Goal: Task Accomplishment & Management: Manage account settings

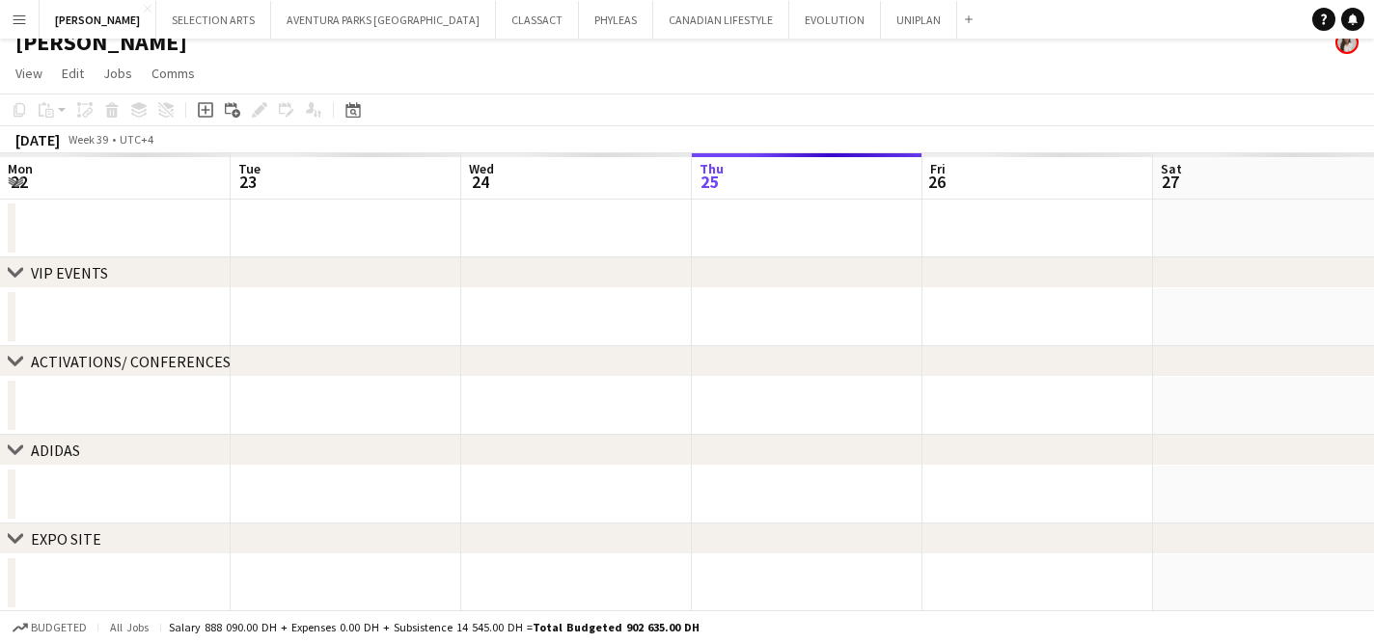
scroll to position [0, 461]
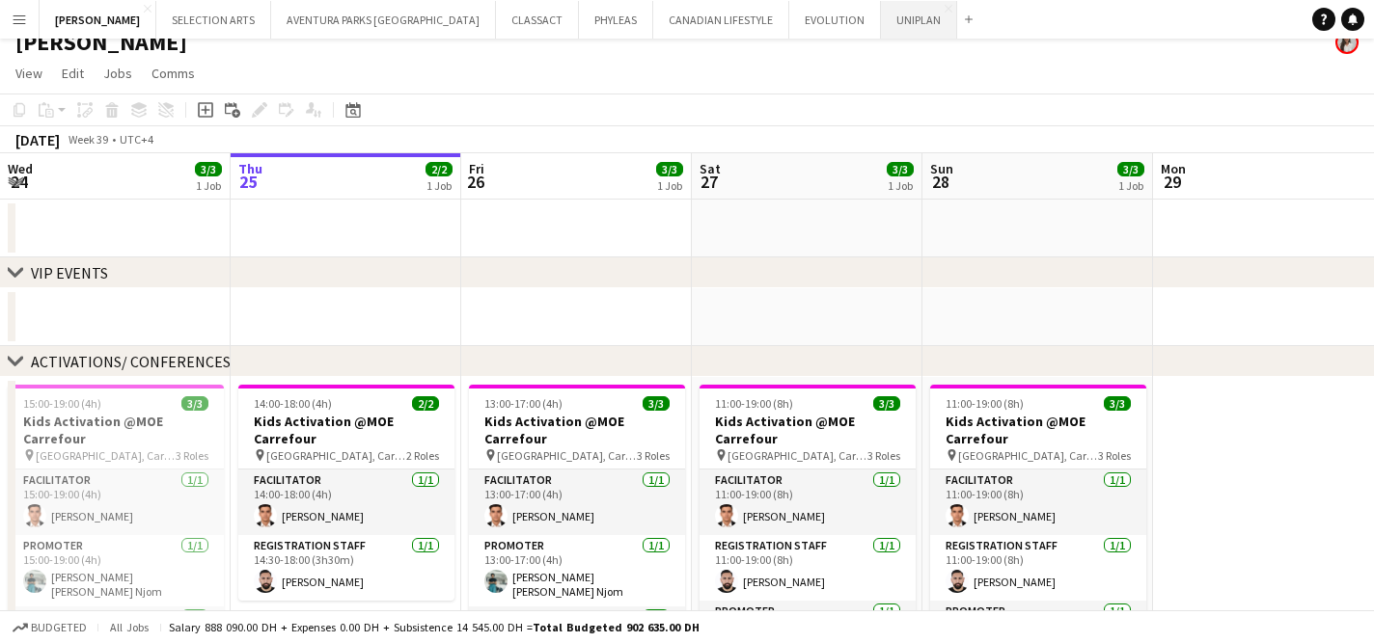
click at [881, 25] on button "UNIPLAN Close" at bounding box center [919, 20] width 76 height 38
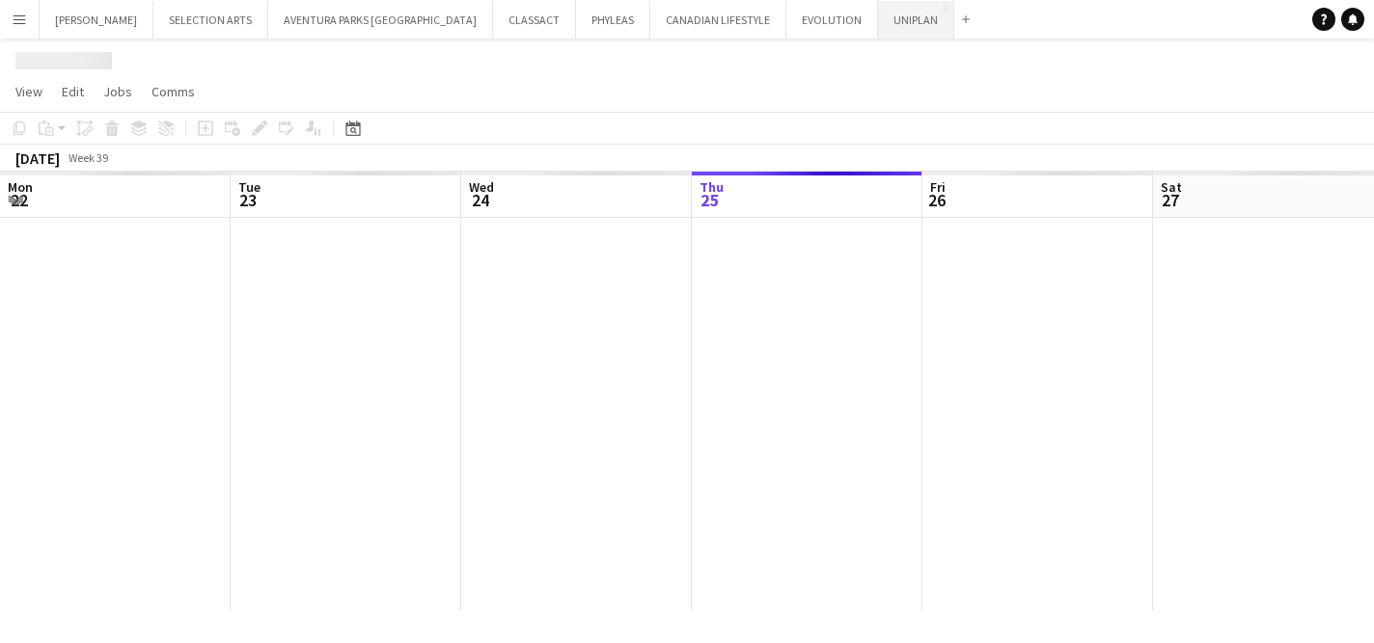
scroll to position [0, 461]
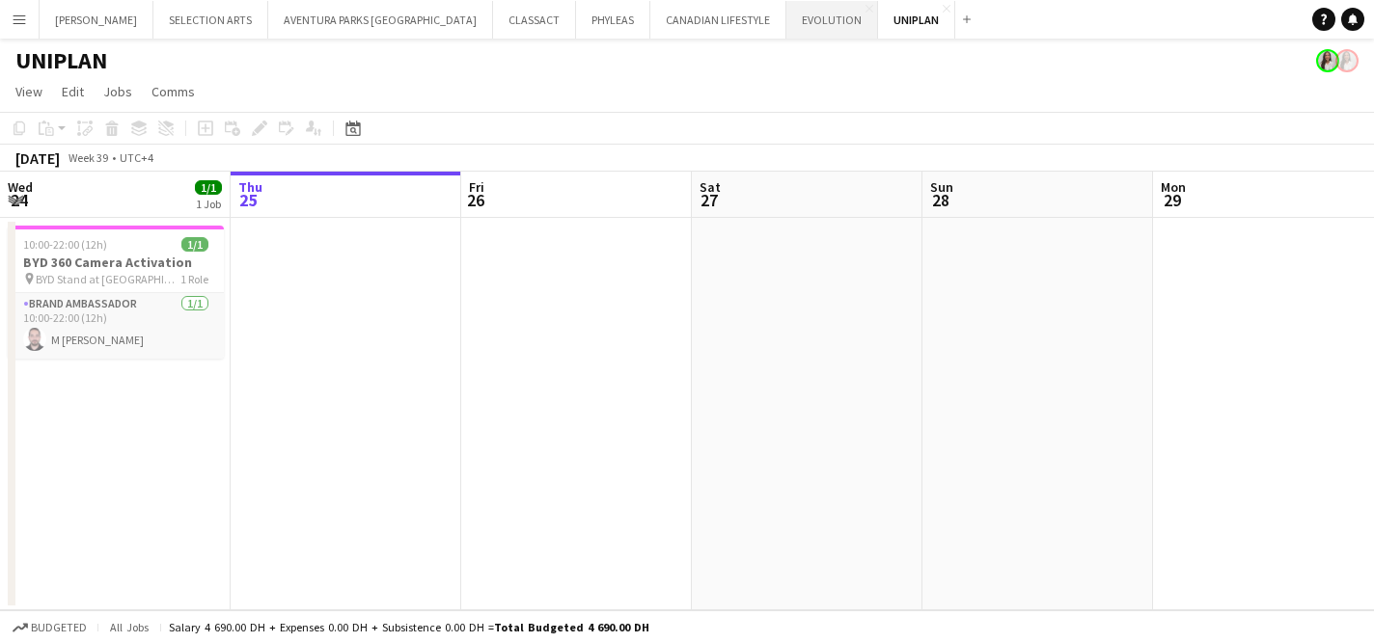
click at [786, 30] on button "EVOLUTION Close" at bounding box center [832, 20] width 92 height 38
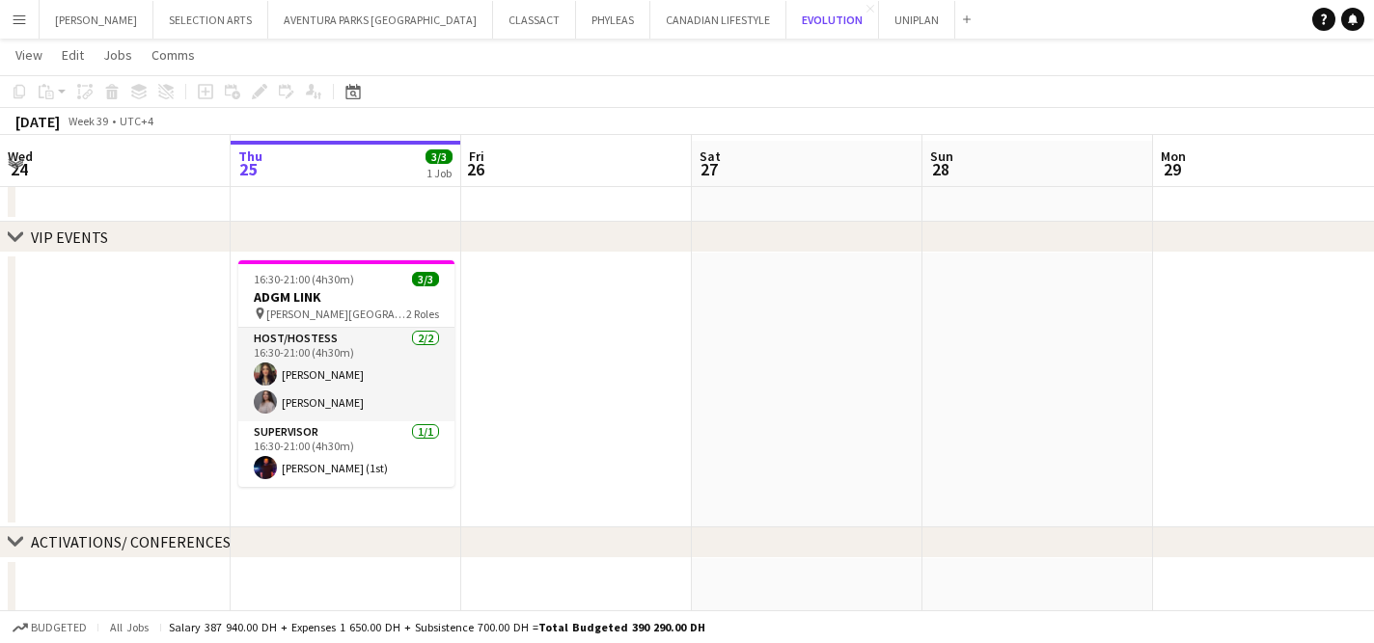
scroll to position [57, 0]
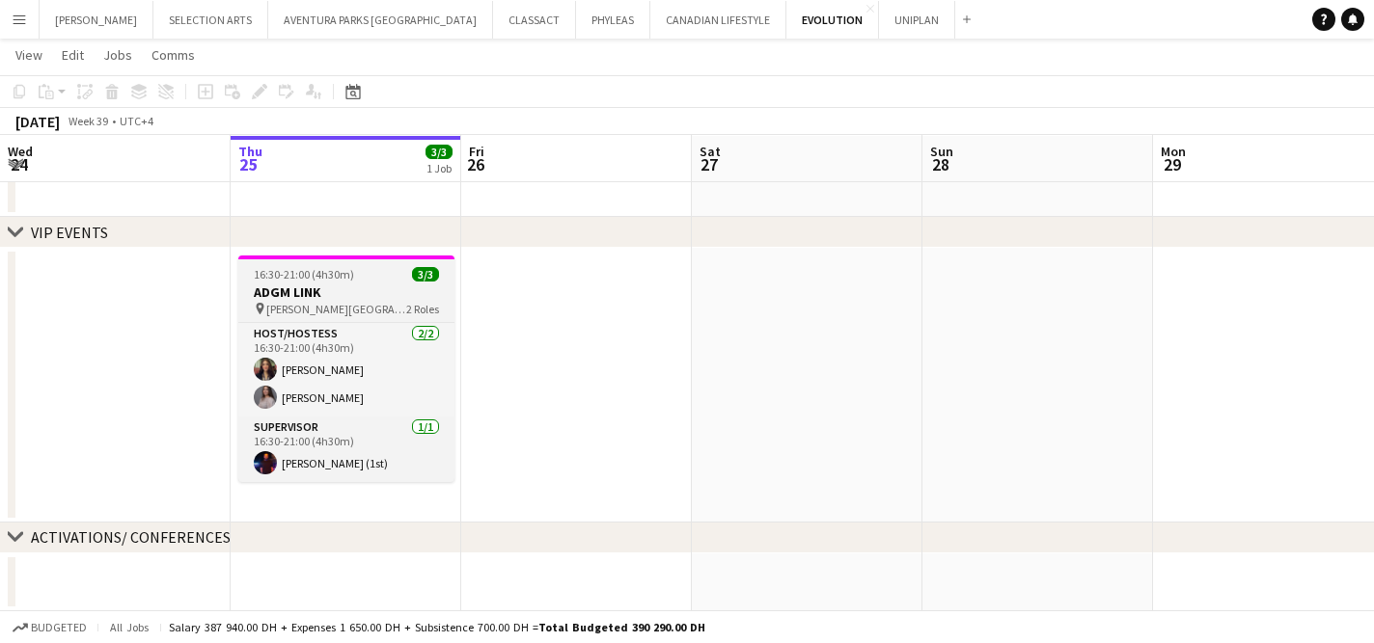
click at [323, 309] on span "[PERSON_NAME][GEOGRAPHIC_DATA]" at bounding box center [336, 309] width 140 height 14
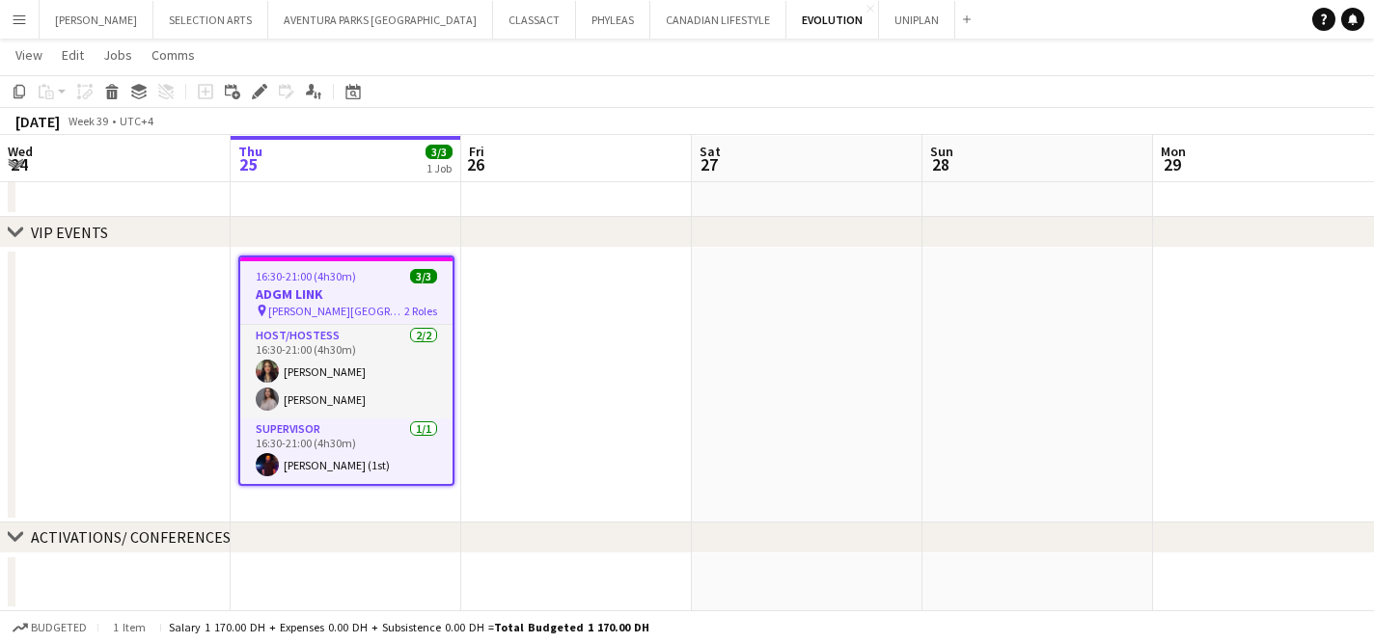
click at [339, 288] on h3 "ADGM LINK" at bounding box center [346, 294] width 212 height 17
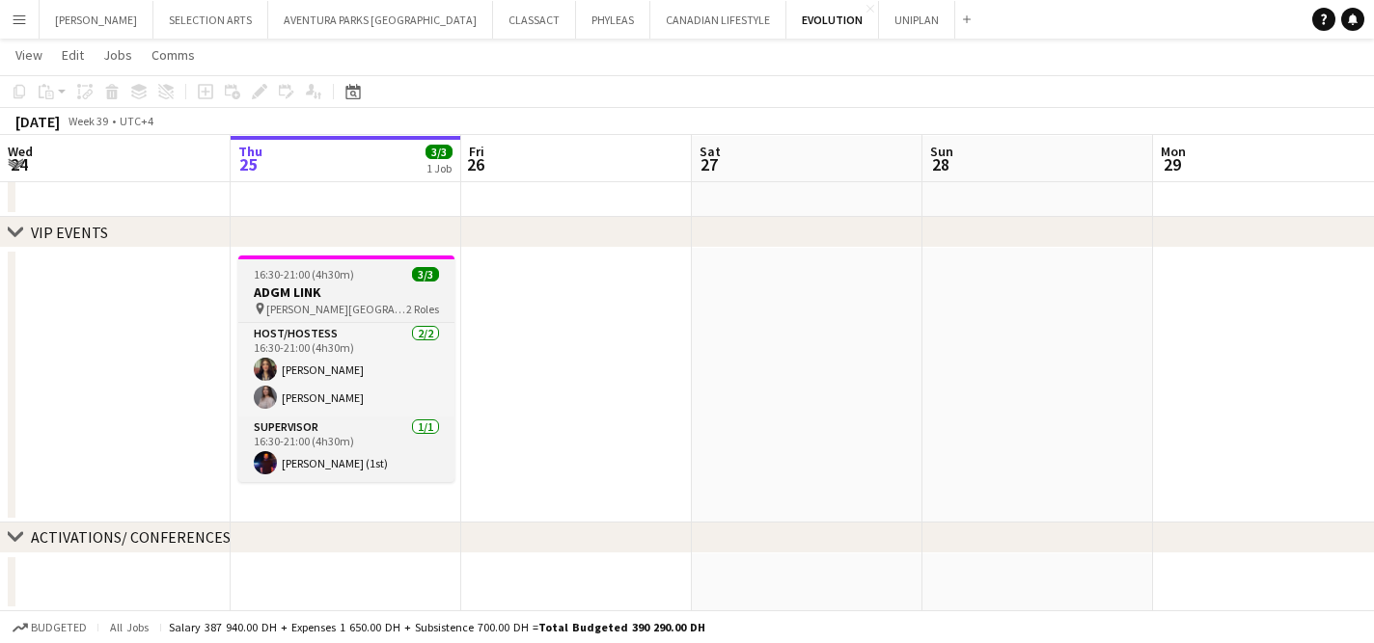
click at [339, 288] on h3 "ADGM LINK" at bounding box center [346, 292] width 216 height 17
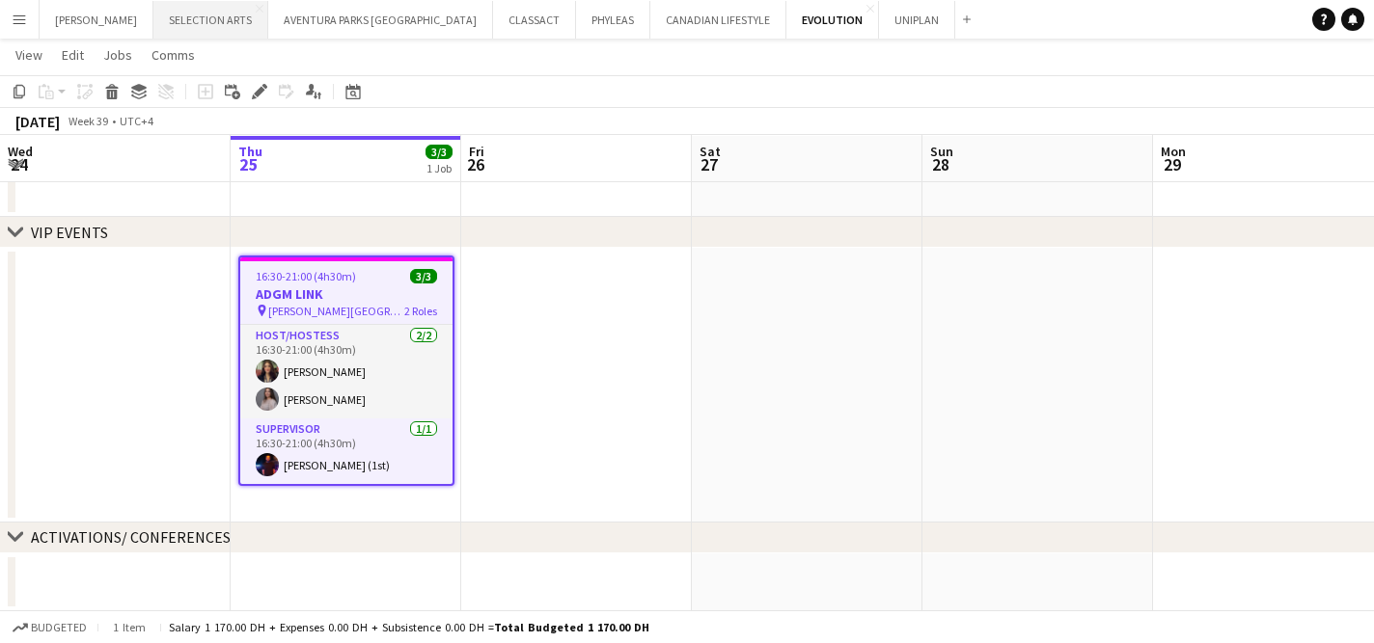
click at [220, 25] on button "SELECTION ARTS Close" at bounding box center [210, 20] width 115 height 38
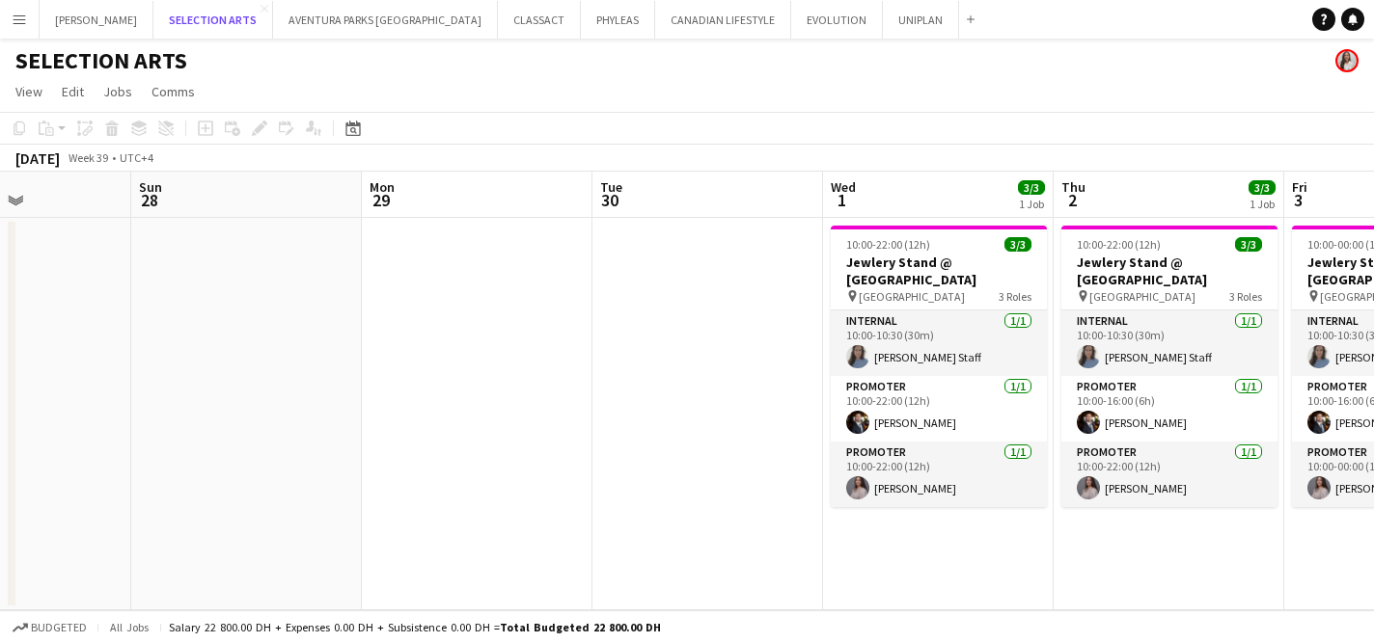
scroll to position [0, 571]
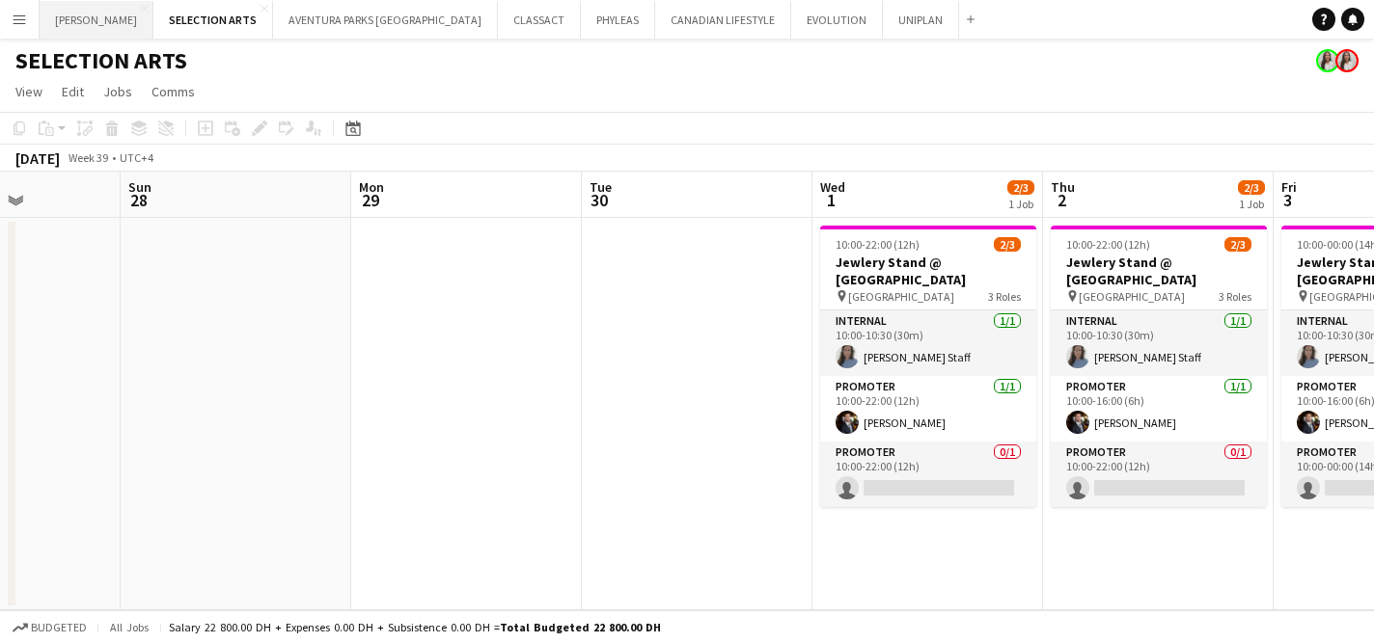
click at [77, 23] on button "[PERSON_NAME] Close" at bounding box center [97, 20] width 114 height 38
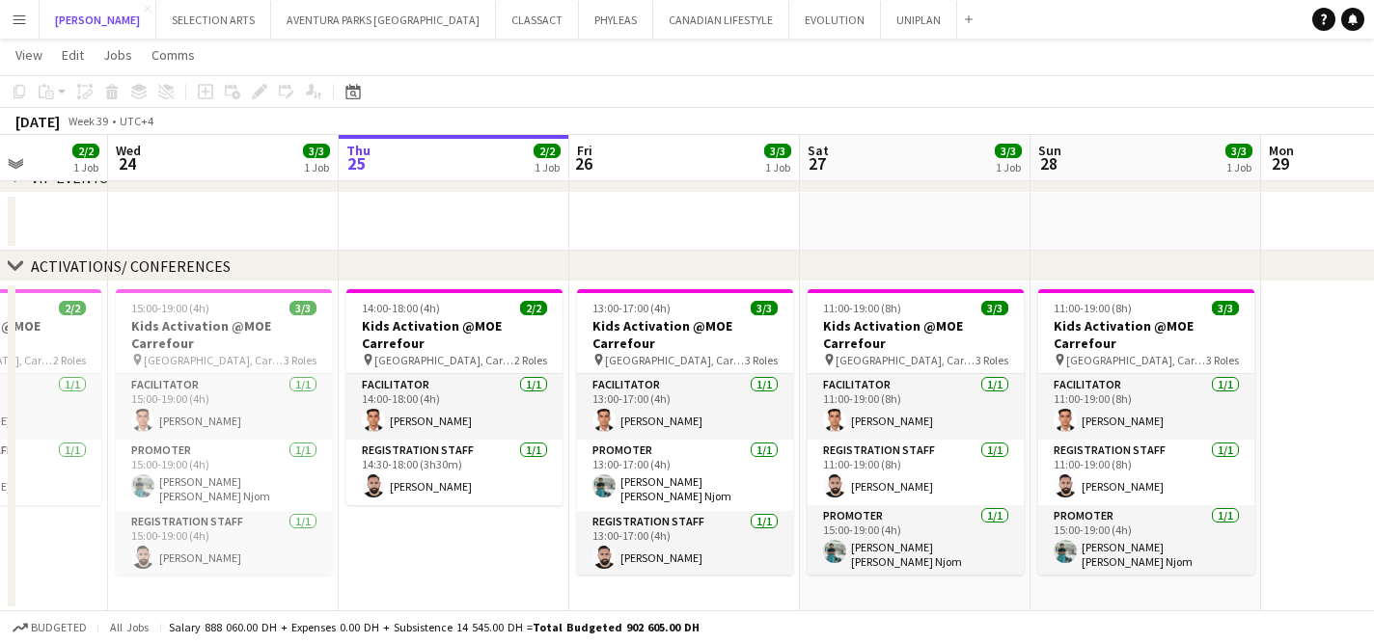
scroll to position [0, 580]
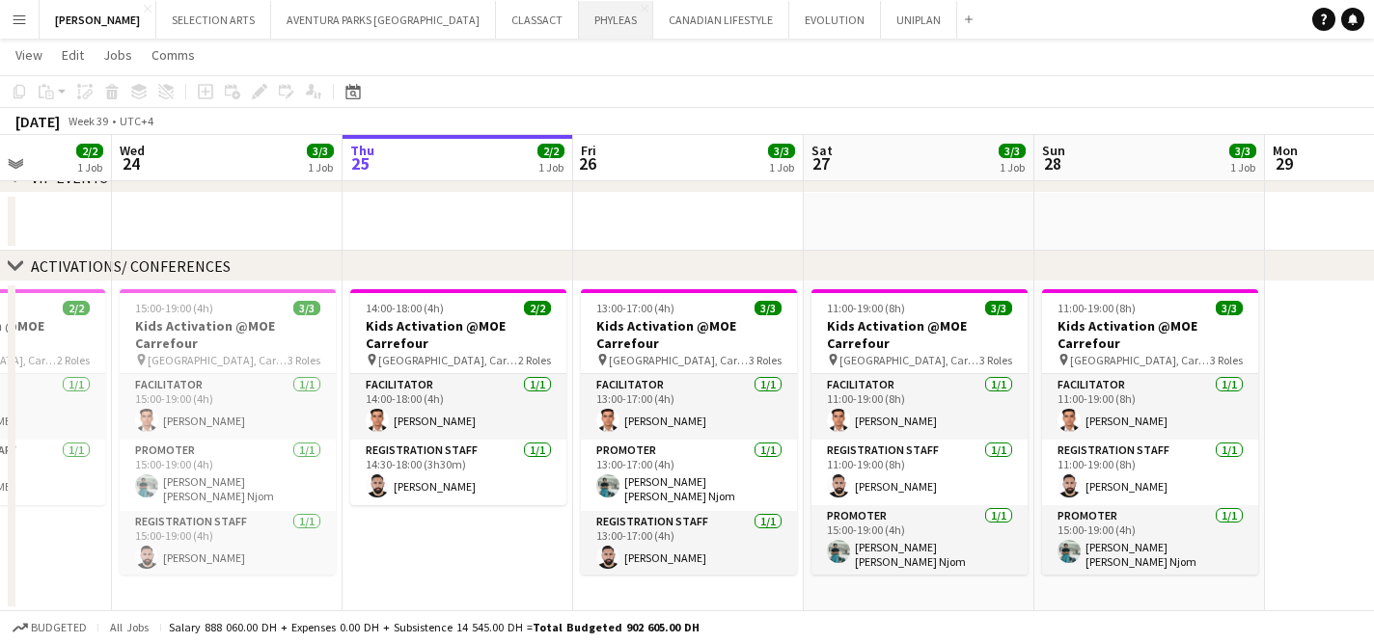
click at [579, 14] on button "PHYLEAS Close" at bounding box center [616, 20] width 74 height 38
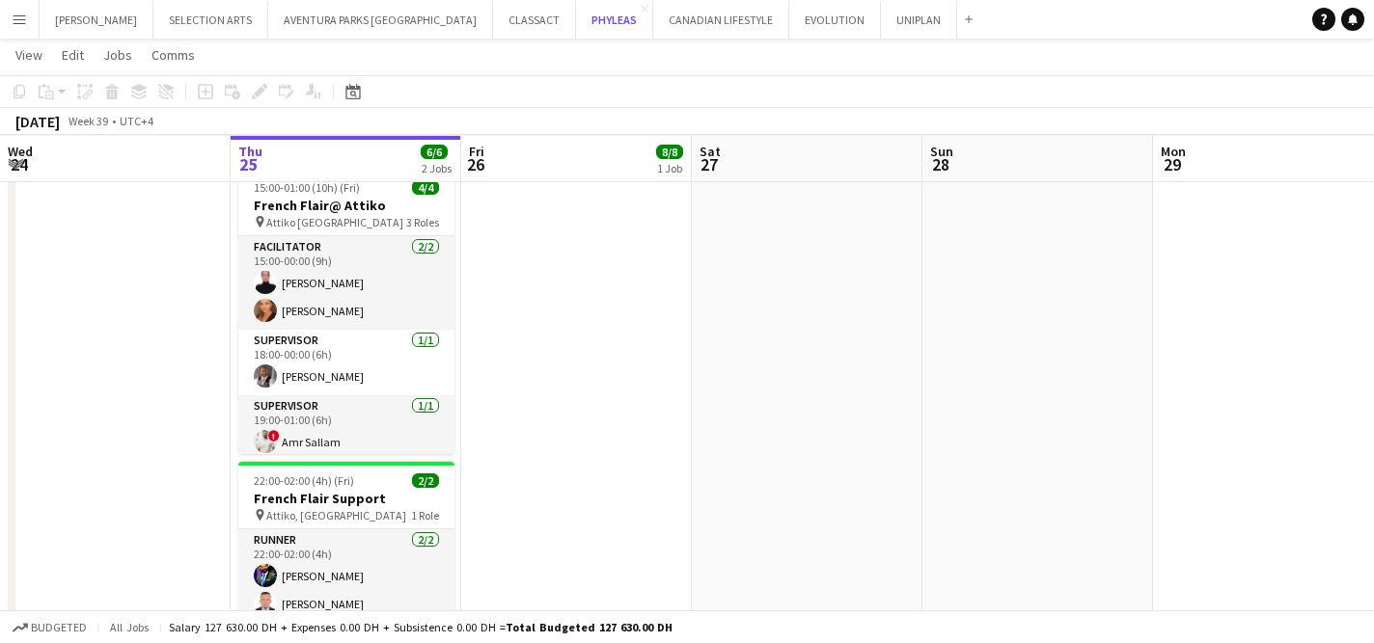
scroll to position [509, 0]
click at [22, 24] on app-icon "Menu" at bounding box center [19, 19] width 15 height 15
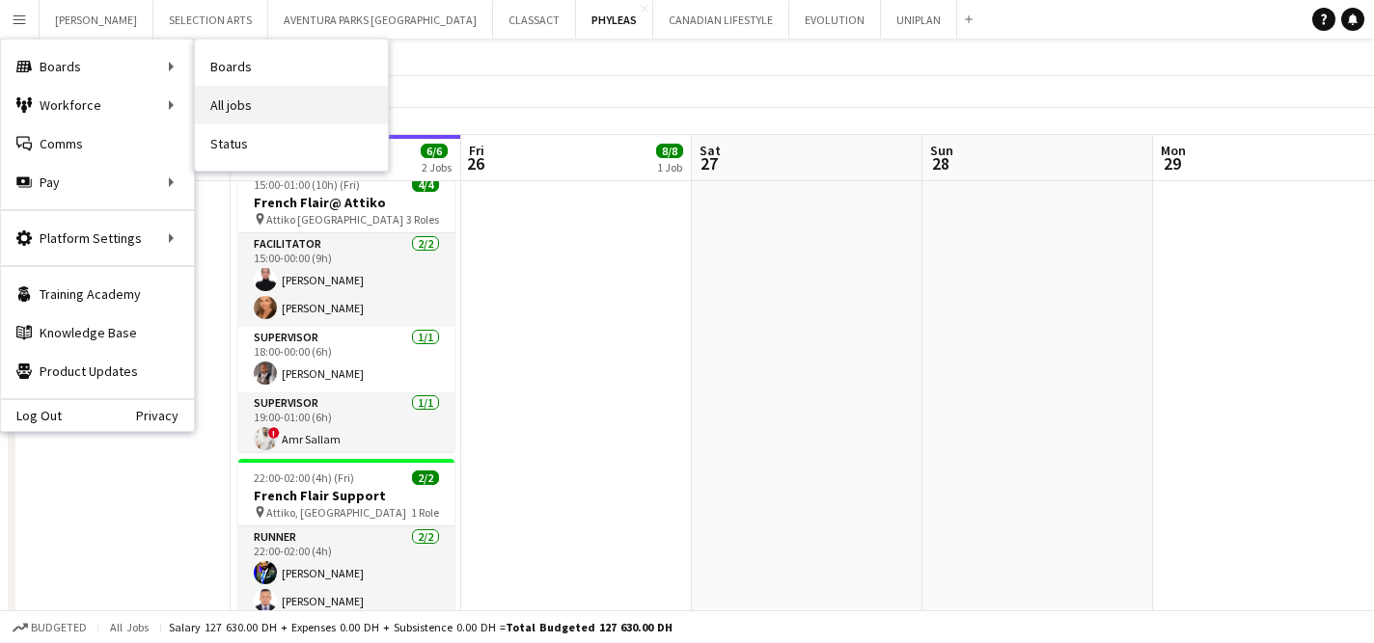
click at [252, 112] on link "All jobs" at bounding box center [291, 105] width 193 height 39
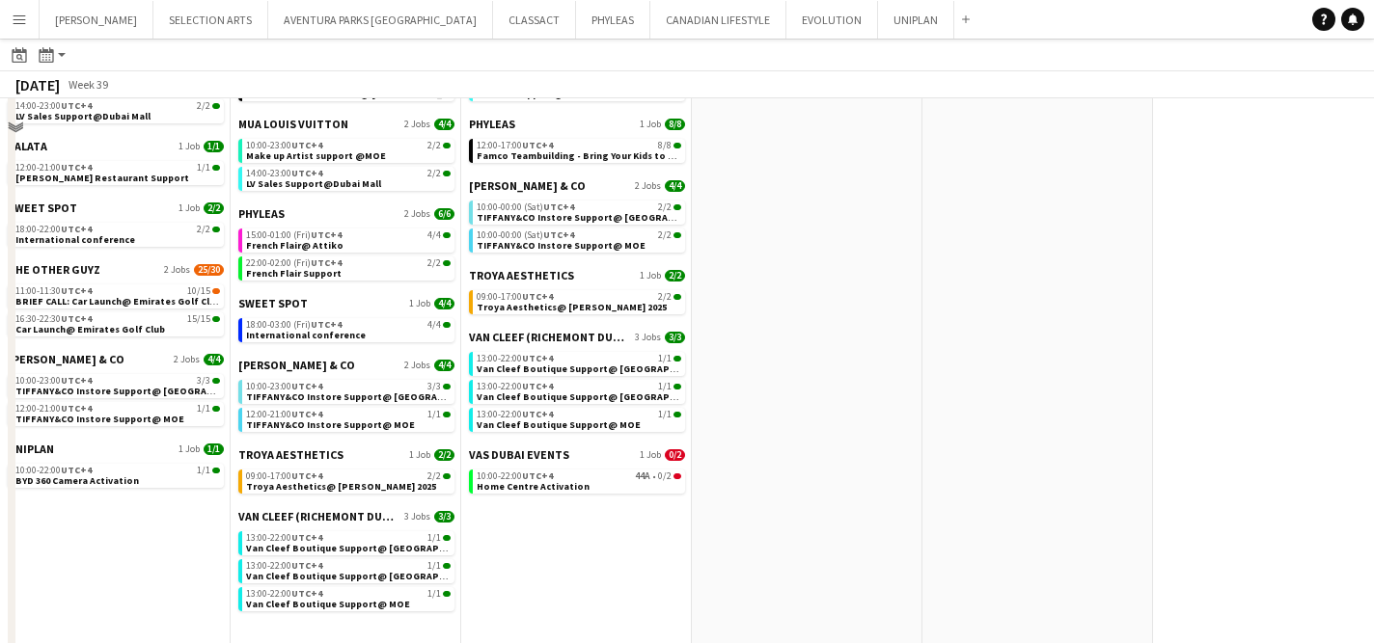
scroll to position [1556, 0]
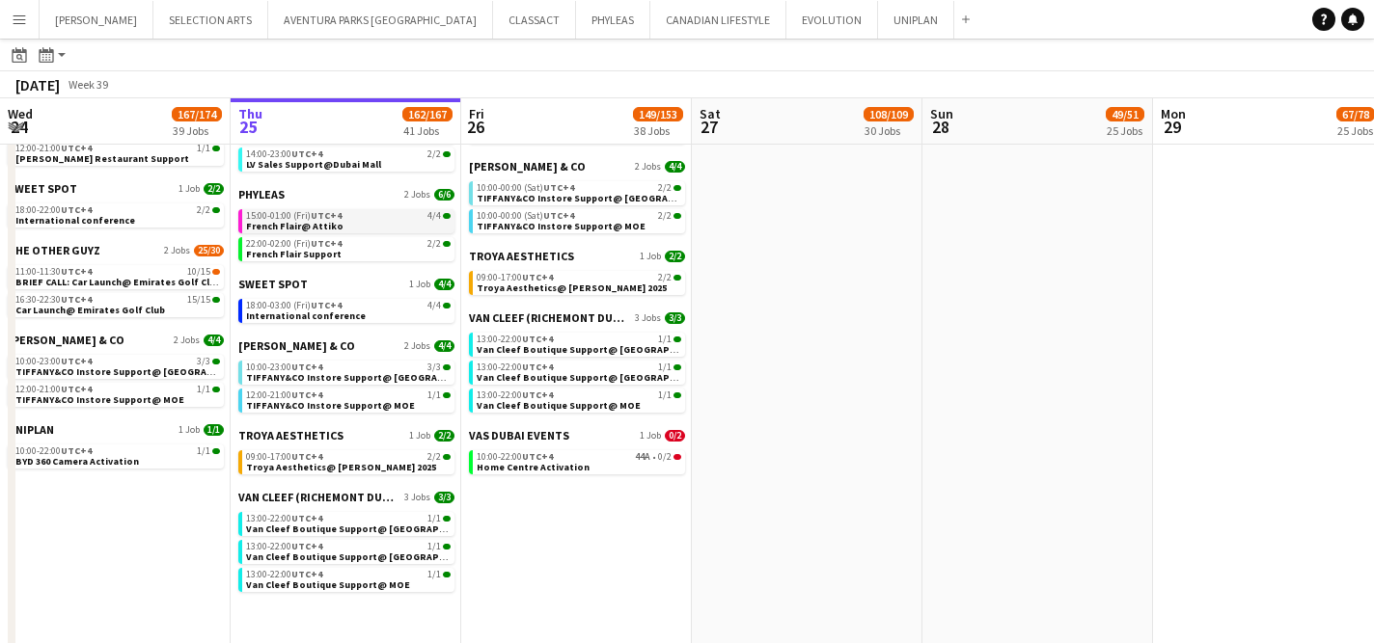
click at [313, 224] on span "French Flair@ Attiko" at bounding box center [294, 226] width 97 height 13
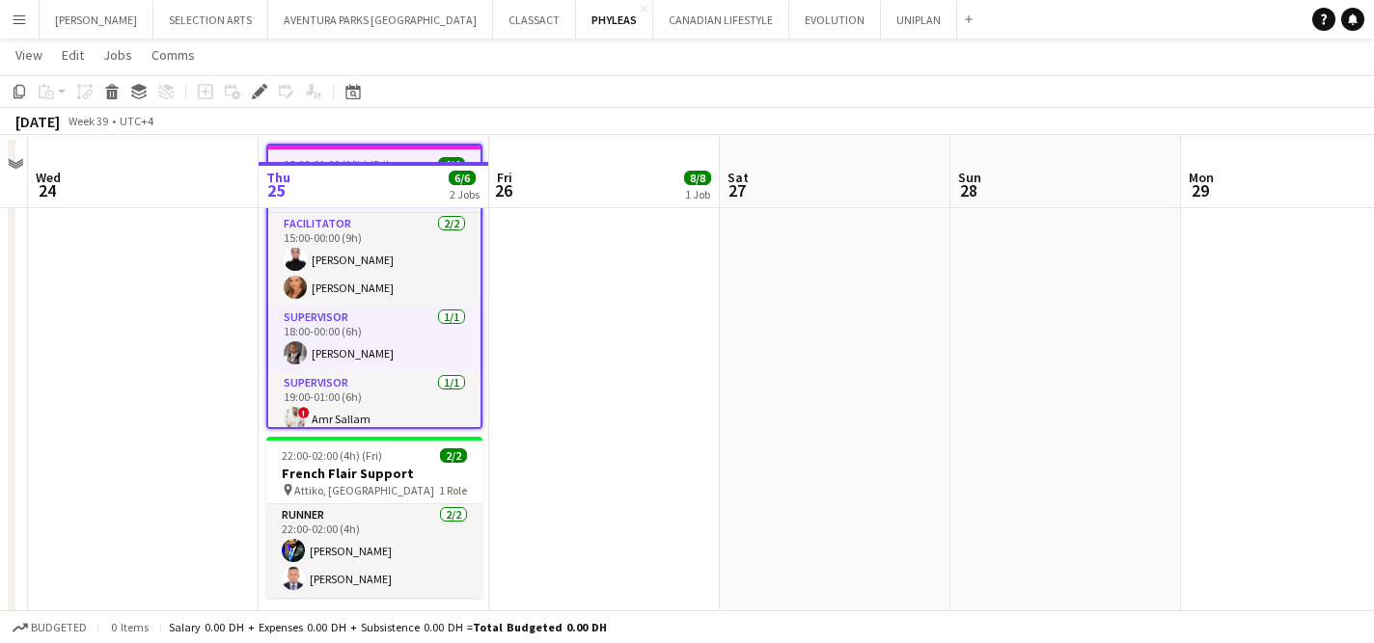
scroll to position [559, 0]
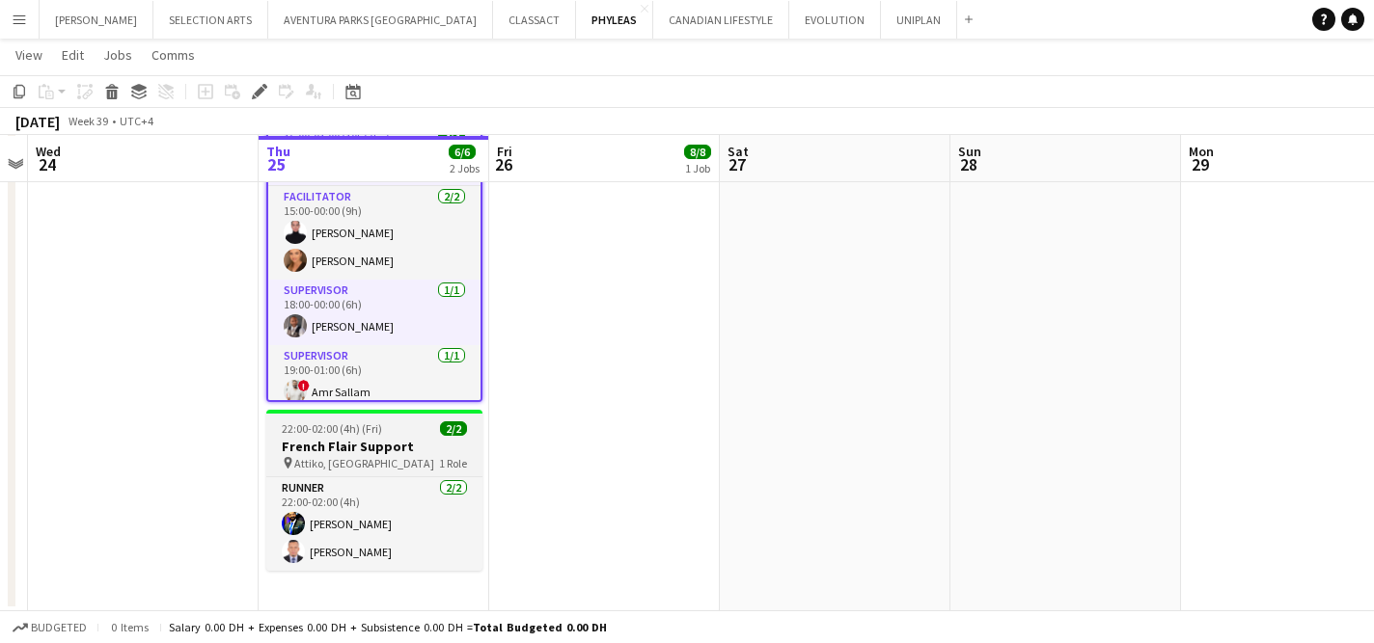
click at [355, 445] on h3 "French Flair Support" at bounding box center [374, 446] width 216 height 17
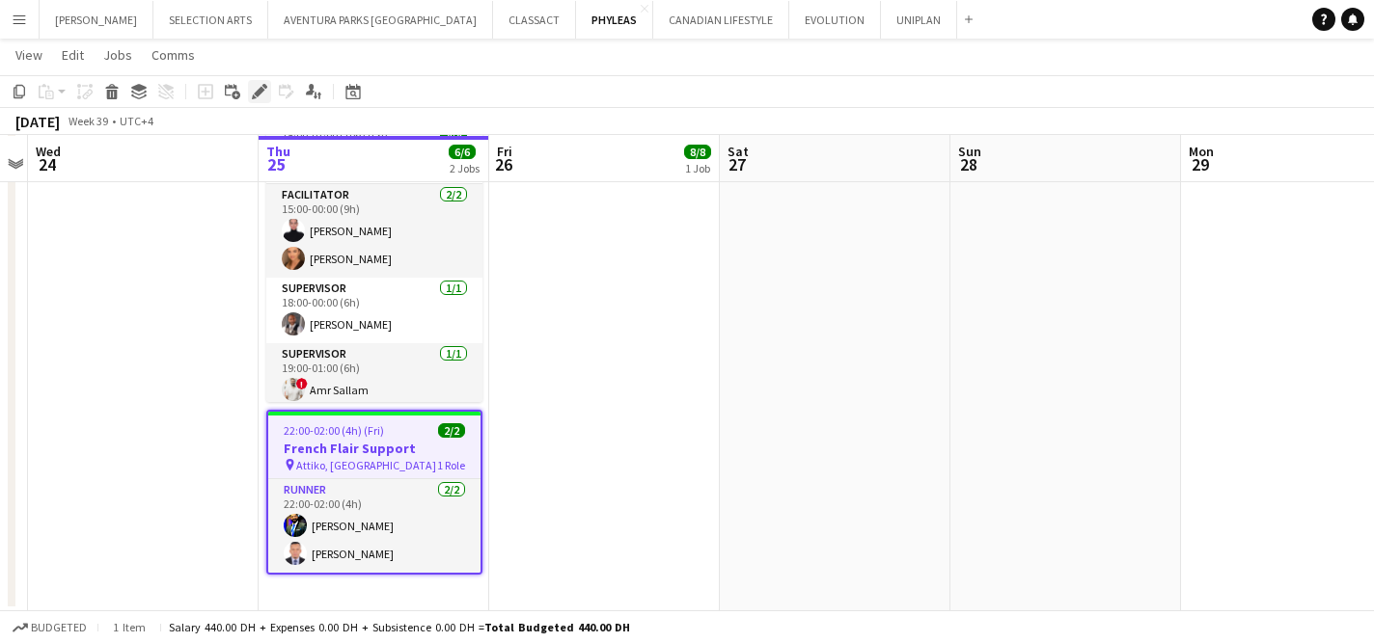
click at [254, 88] on icon "Edit" at bounding box center [259, 91] width 15 height 15
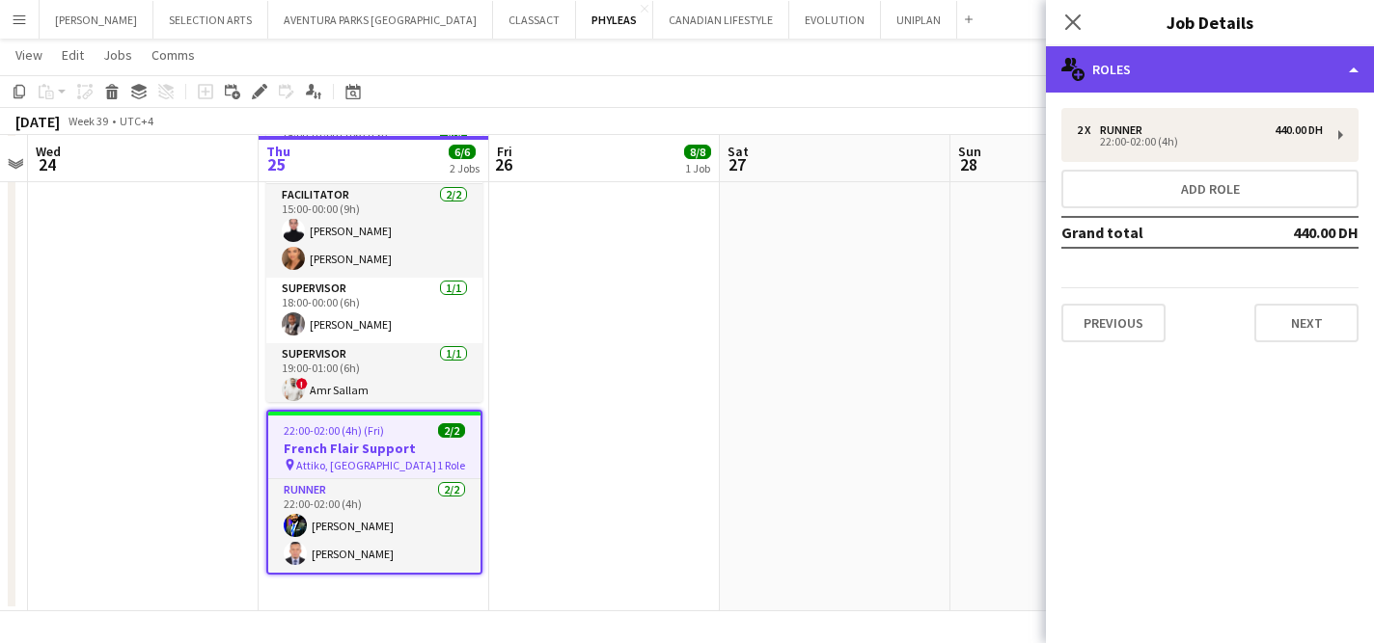
click at [1223, 64] on div "multiple-users-add Roles" at bounding box center [1210, 69] width 328 height 46
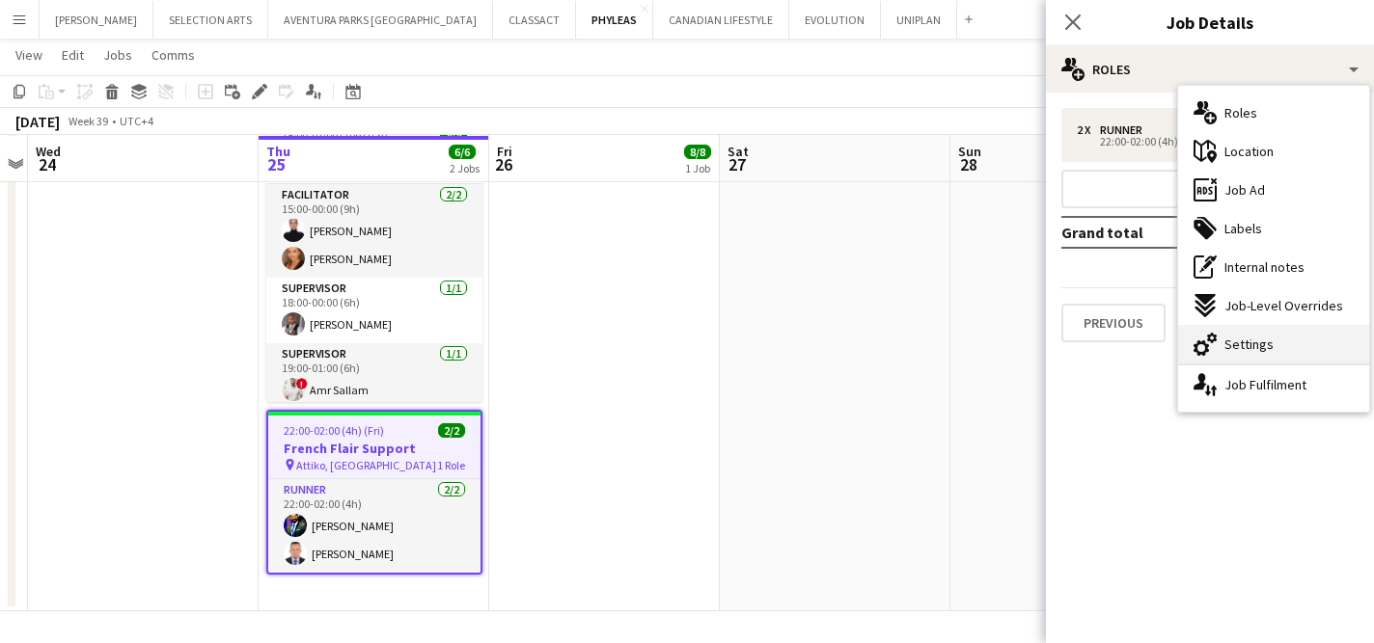
click at [1258, 346] on span "Settings" at bounding box center [1248, 344] width 49 height 17
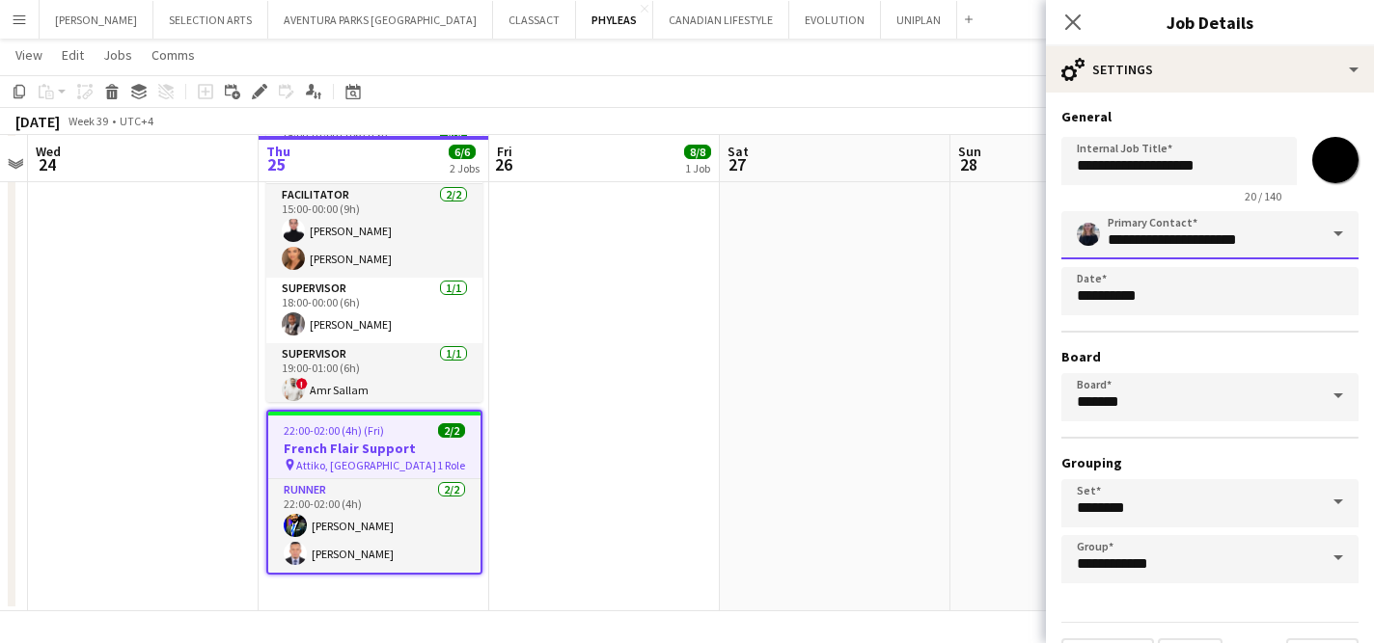
click at [1296, 233] on input "**********" at bounding box center [1209, 235] width 297 height 48
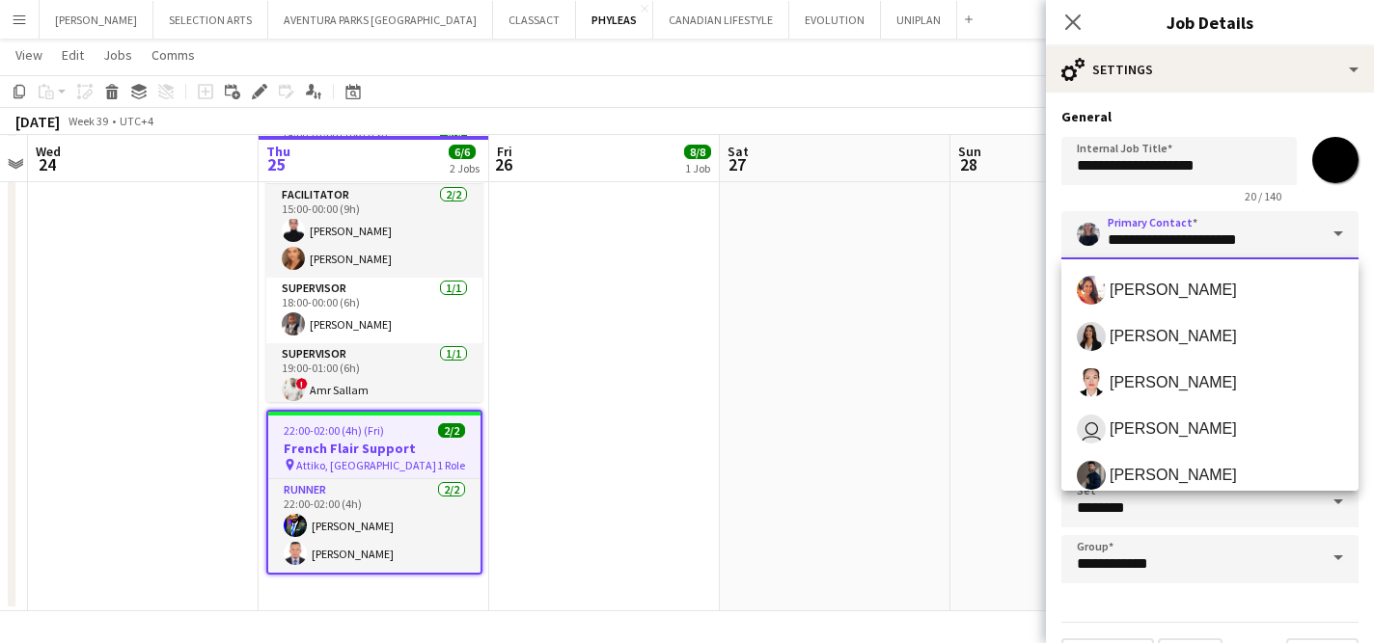
click at [1296, 233] on input "**********" at bounding box center [1209, 235] width 297 height 48
drag, startPoint x: 1295, startPoint y: 235, endPoint x: 1081, endPoint y: 253, distance: 213.9
click at [1081, 254] on input "**********" at bounding box center [1209, 235] width 297 height 48
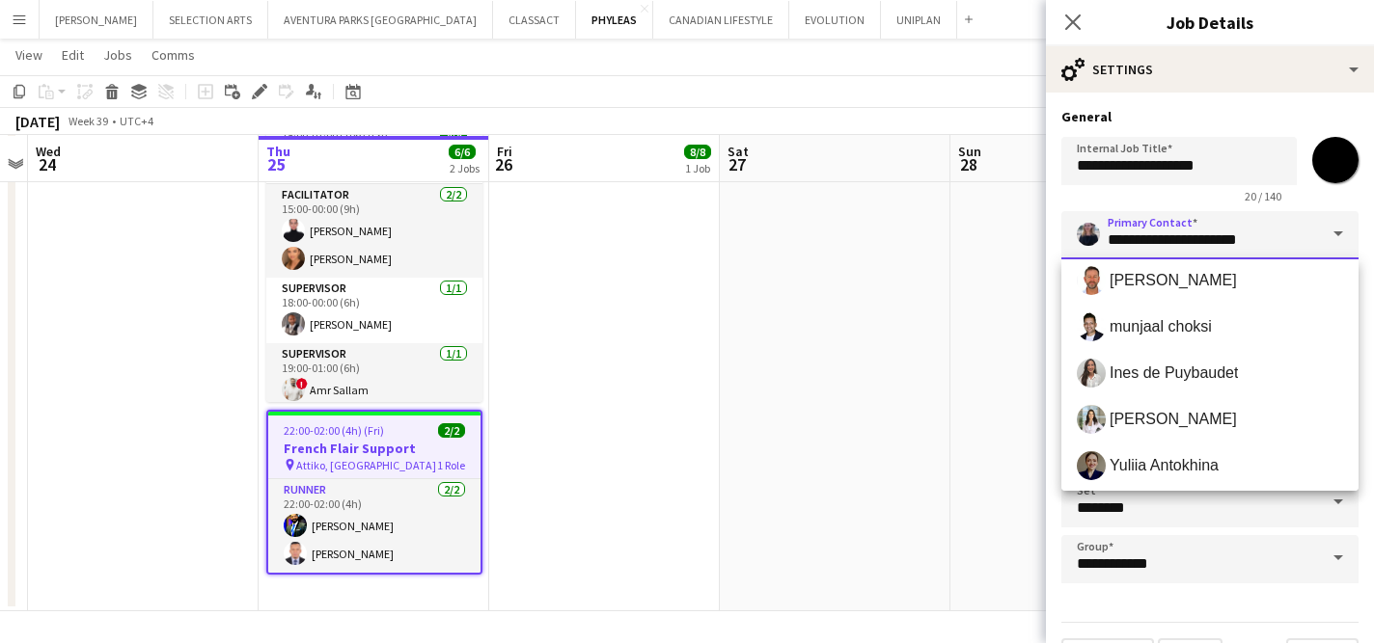
scroll to position [593, 0]
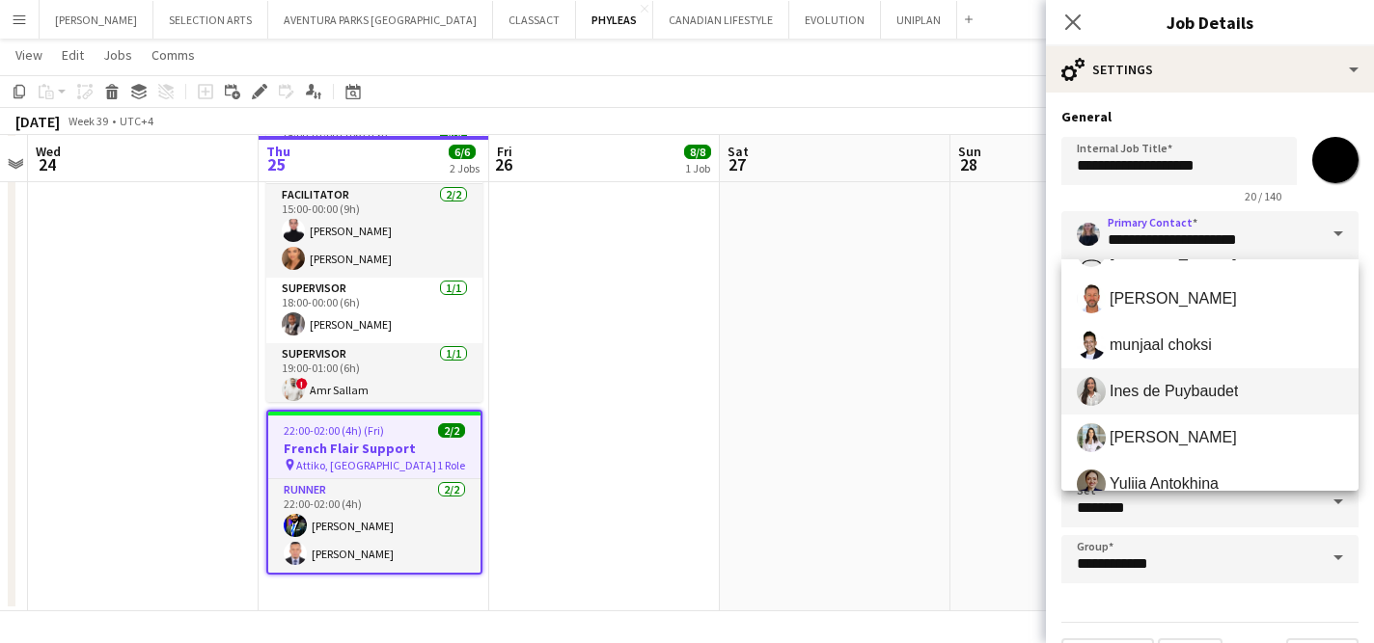
click at [1208, 388] on span "Ines de Puybaudet" at bounding box center [1173, 391] width 128 height 18
type input "**********"
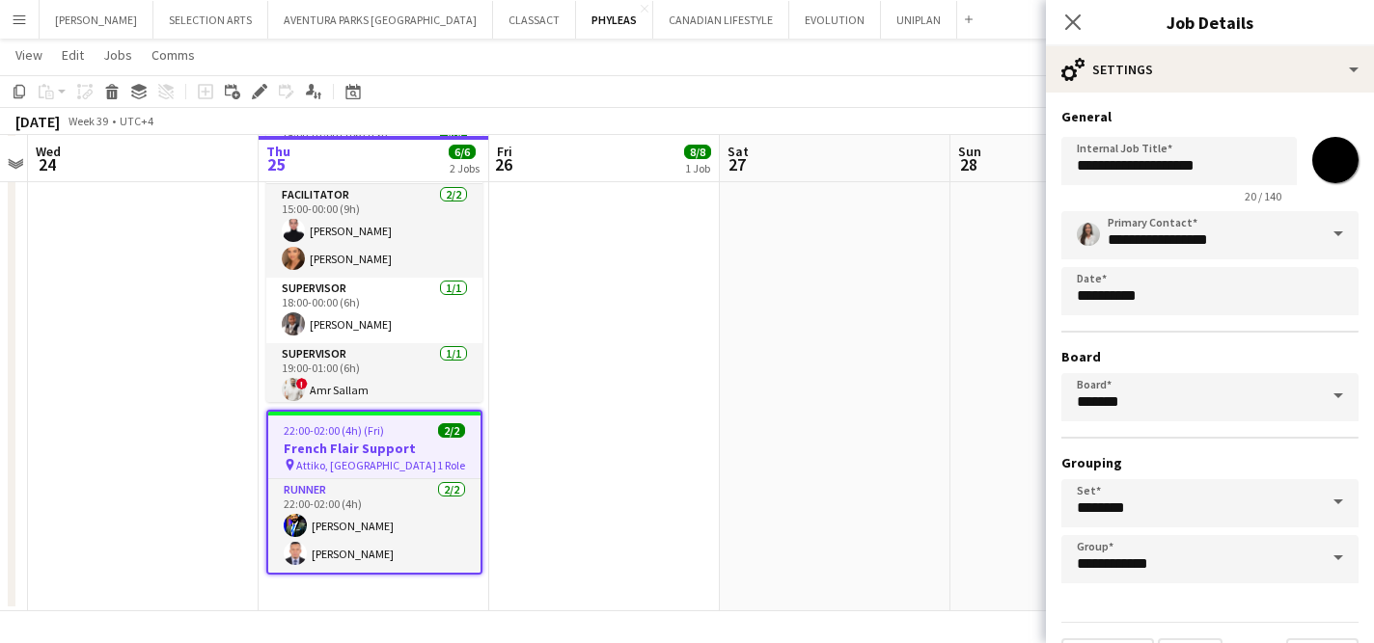
click at [1333, 158] on input "*******" at bounding box center [1334, 159] width 69 height 69
type input "*******"
click at [1271, 497] on input "********" at bounding box center [1209, 503] width 297 height 48
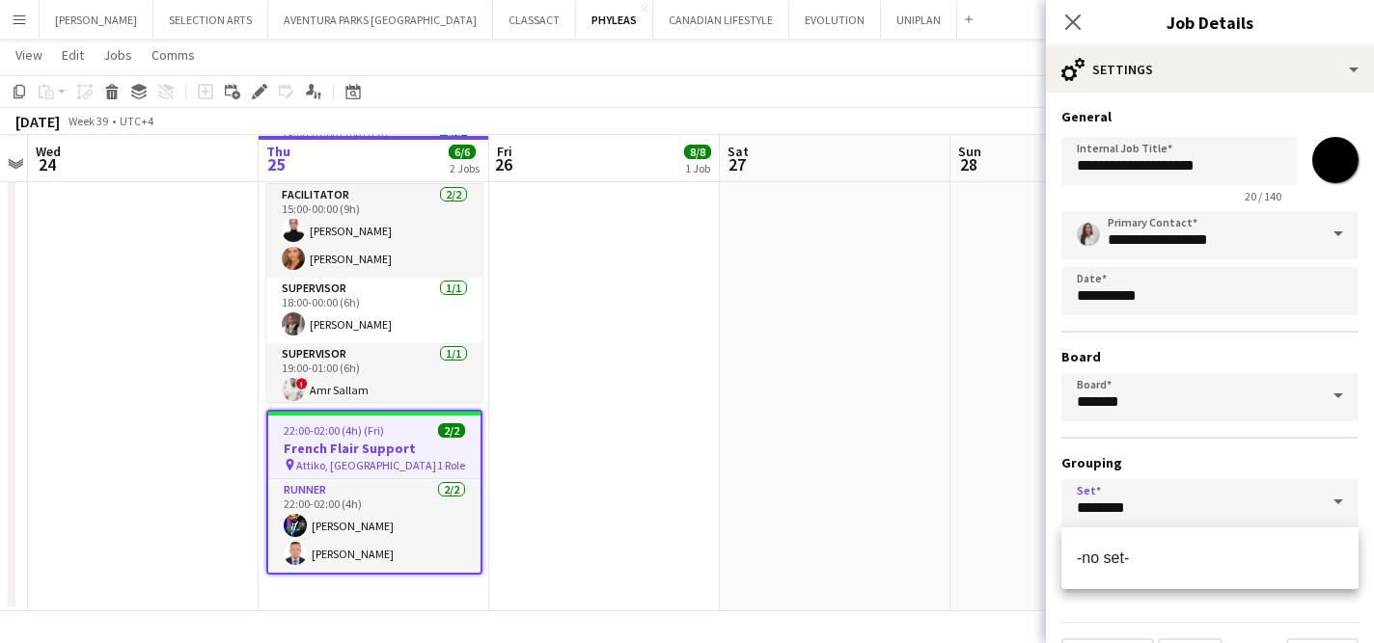
click at [1018, 160] on app-board-header-date "Sun 28" at bounding box center [1065, 159] width 231 height 46
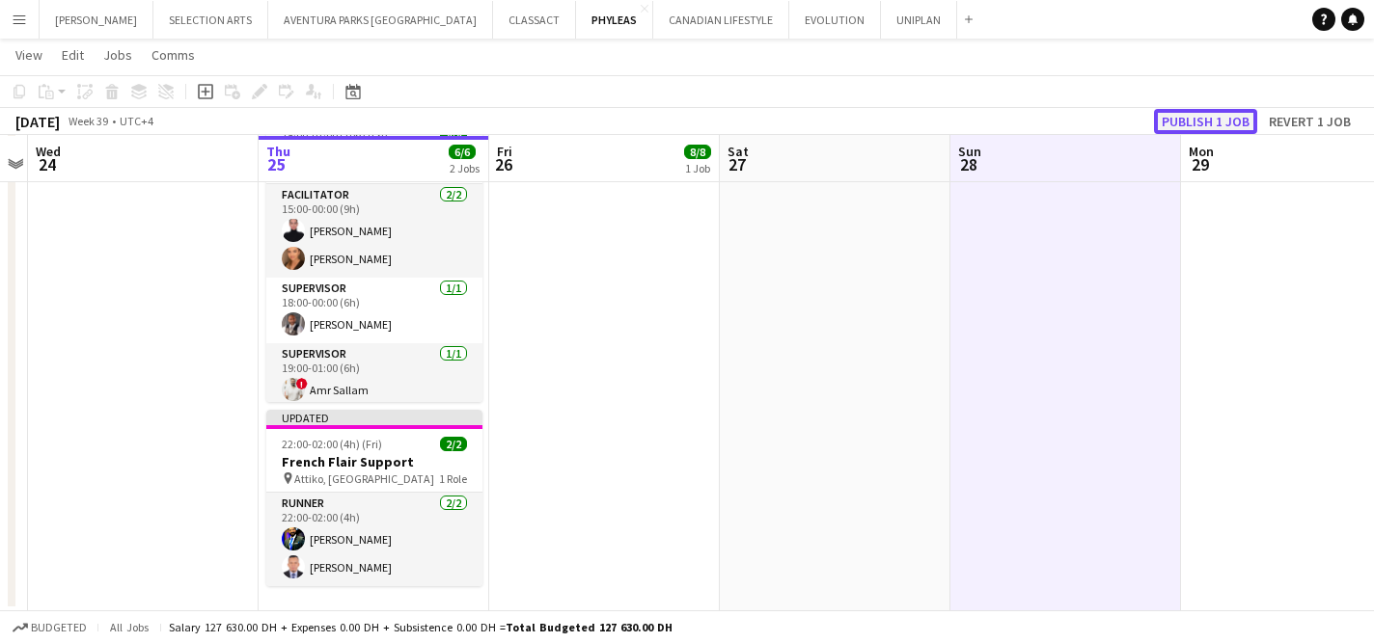
click at [1195, 124] on button "Publish 1 job" at bounding box center [1205, 121] width 103 height 25
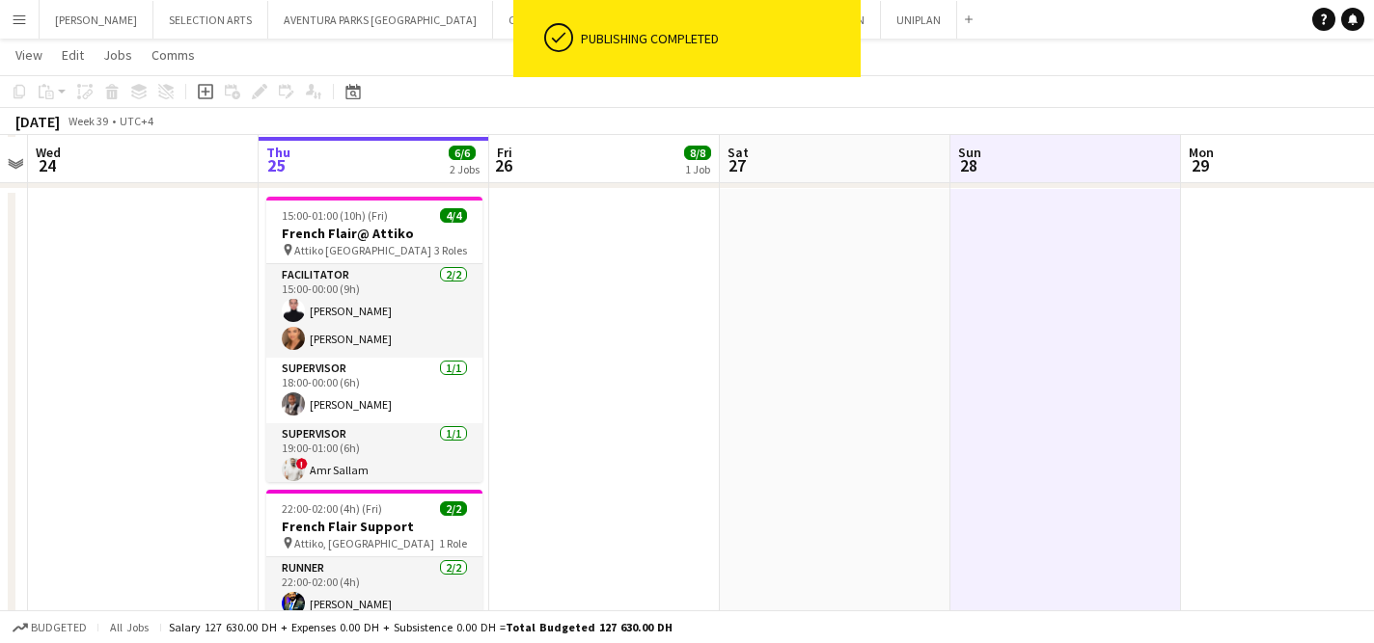
scroll to position [479, 0]
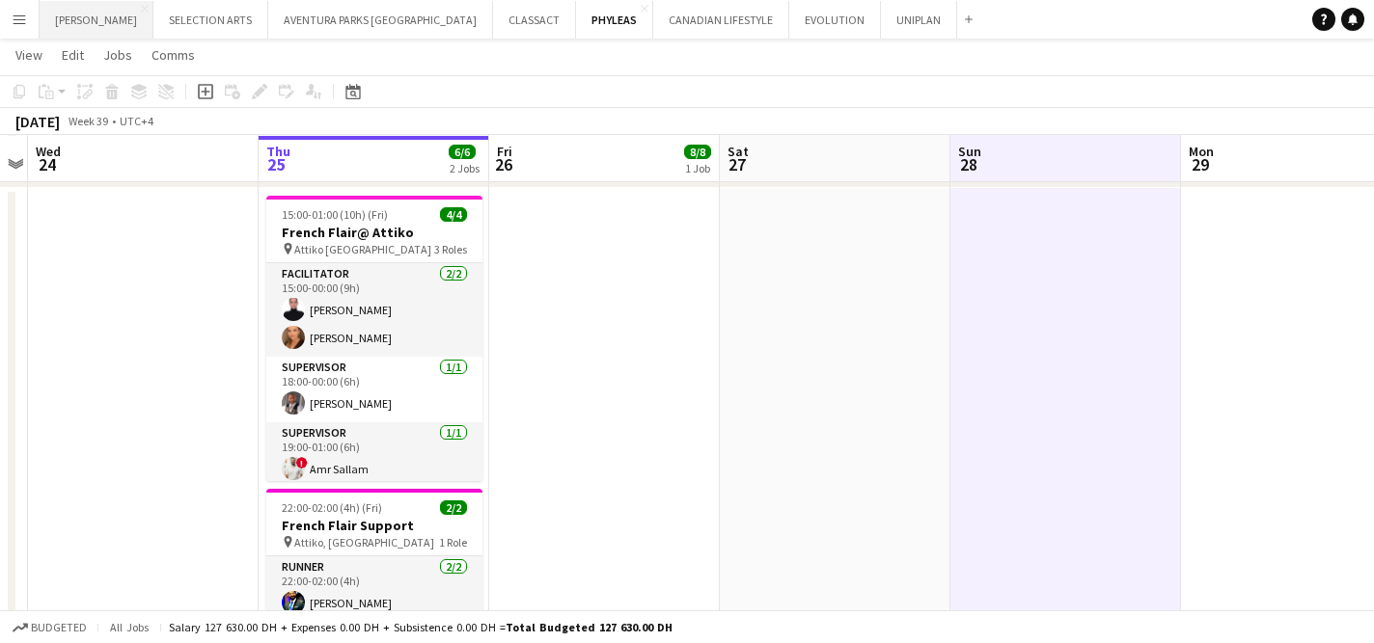
click at [84, 18] on button "[PERSON_NAME] Close" at bounding box center [97, 20] width 114 height 38
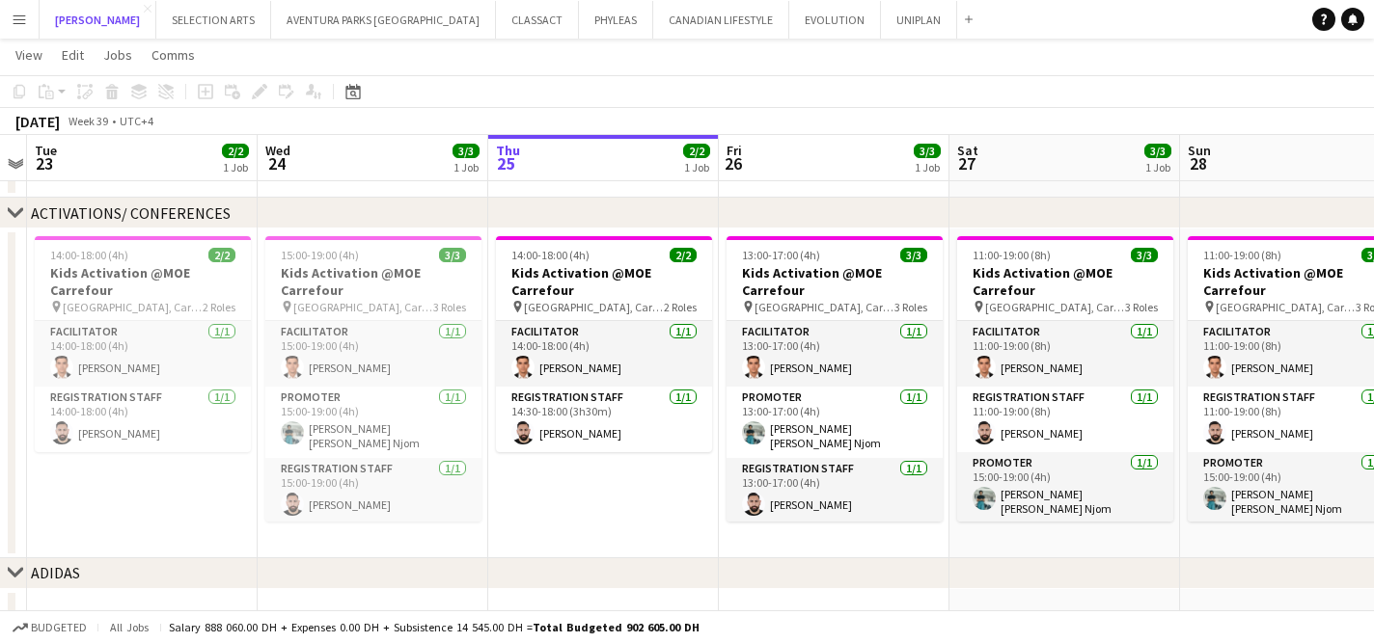
scroll to position [0, 439]
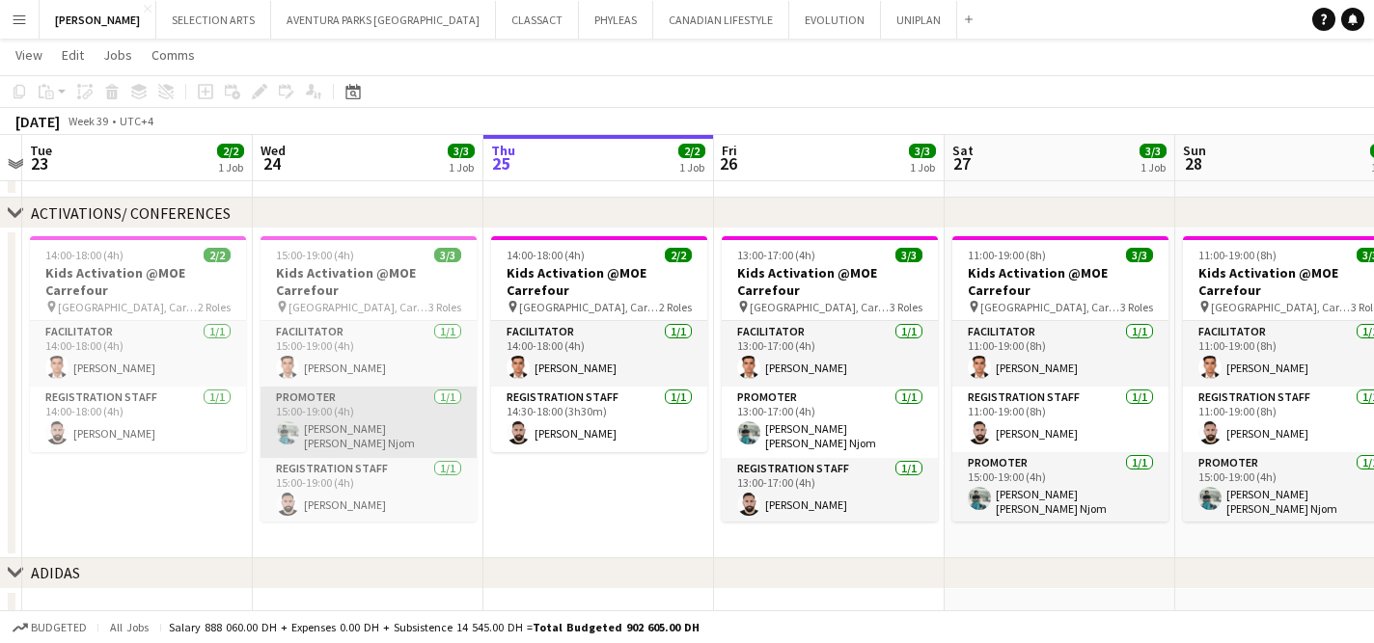
click at [405, 413] on app-card-role "Promoter 1/1 15:00-19:00 (4h) Denise Neng Njom" at bounding box center [368, 422] width 216 height 71
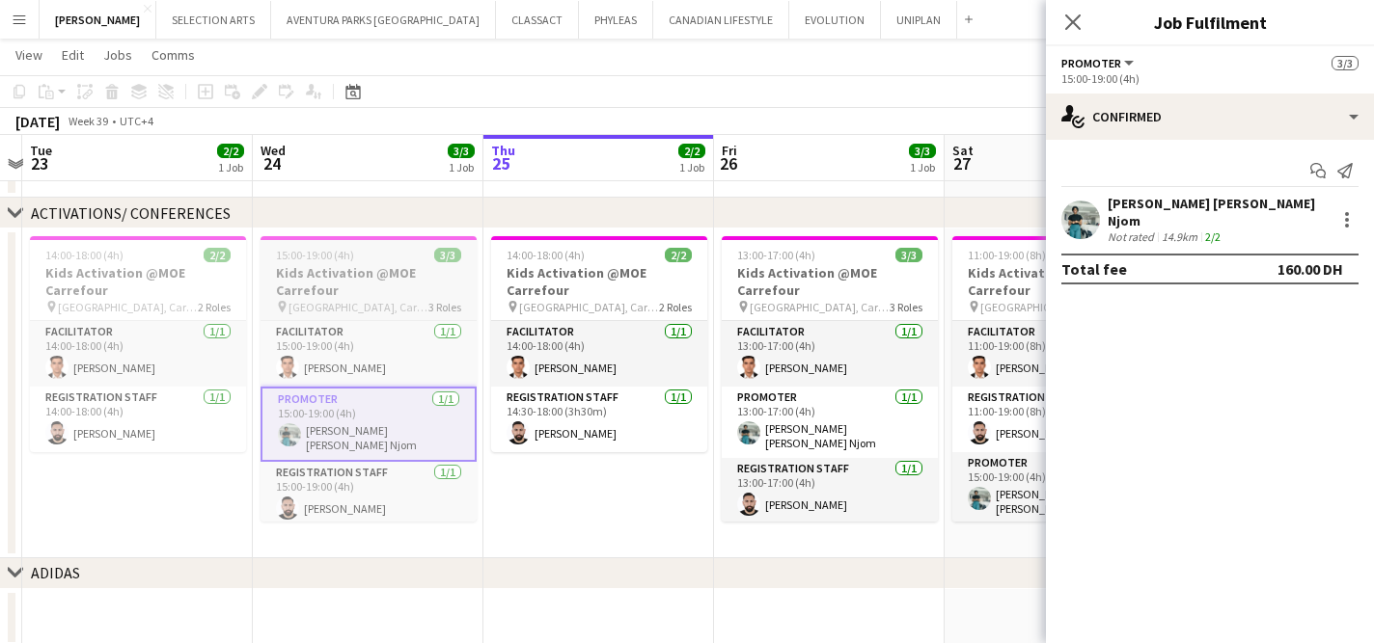
click at [367, 285] on h3 "Kids Activation @MOE Carrefour" at bounding box center [368, 281] width 216 height 35
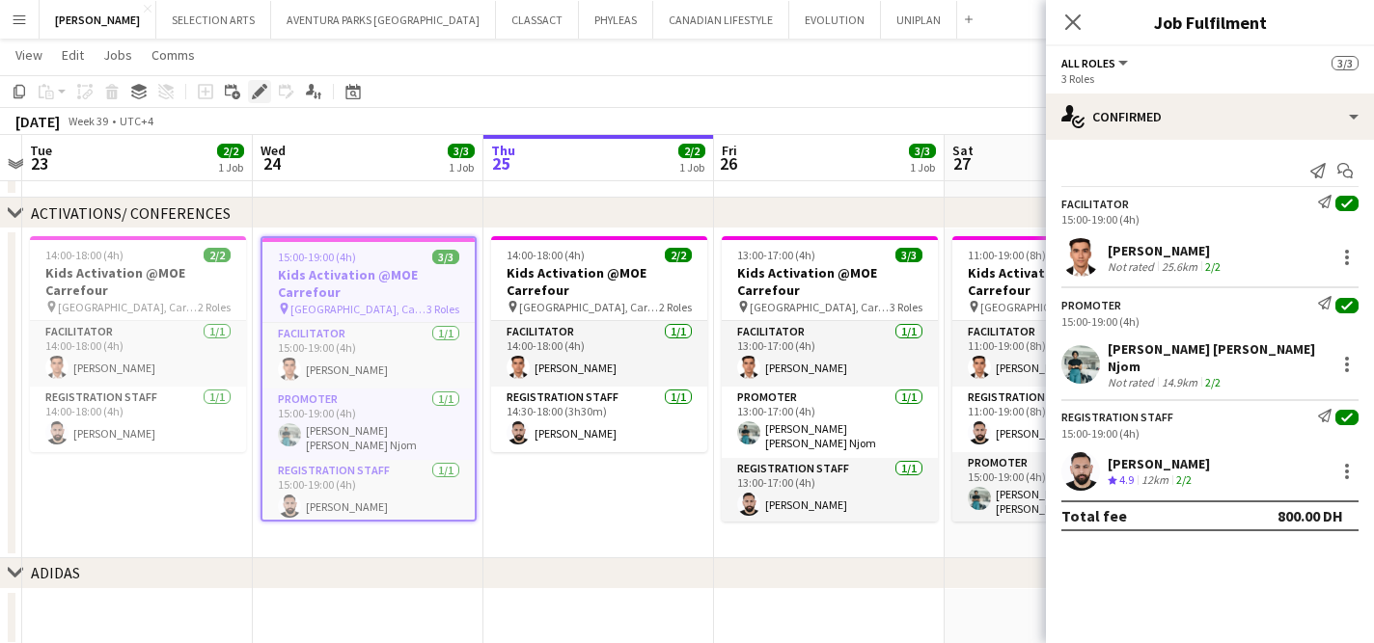
click at [253, 99] on div "Edit" at bounding box center [259, 91] width 23 height 23
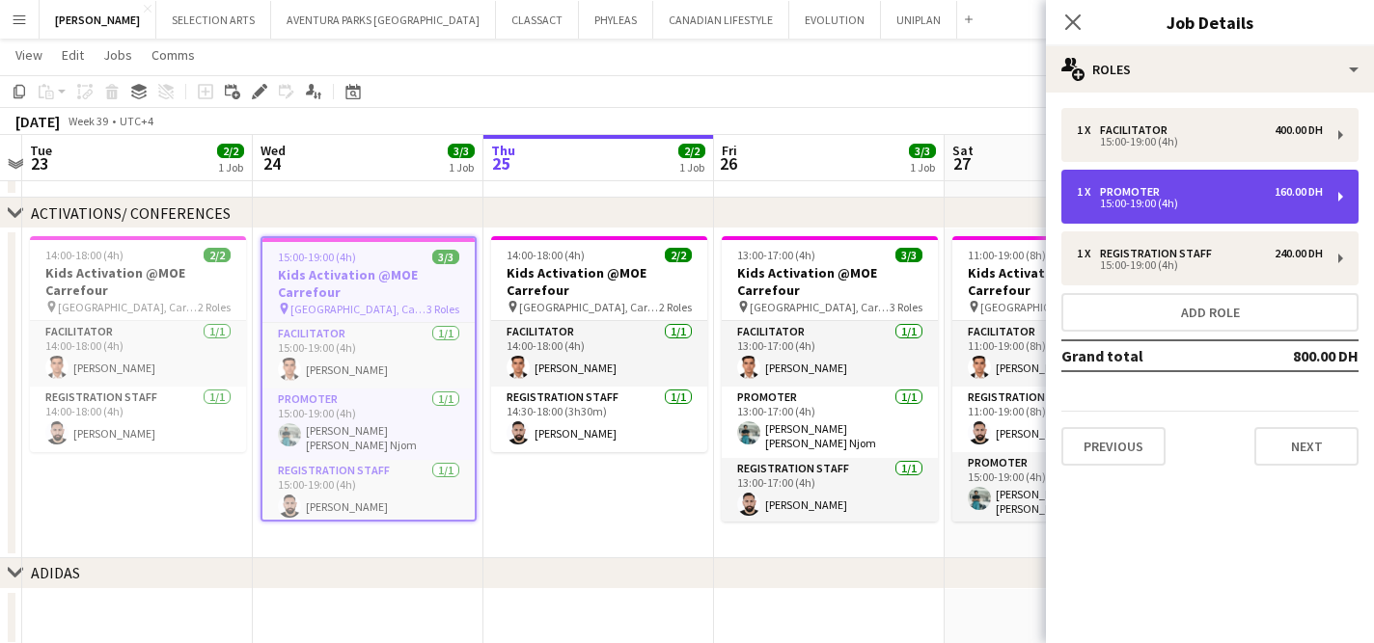
click at [1198, 194] on div "1 x Promoter 160.00 DH" at bounding box center [1200, 192] width 246 height 14
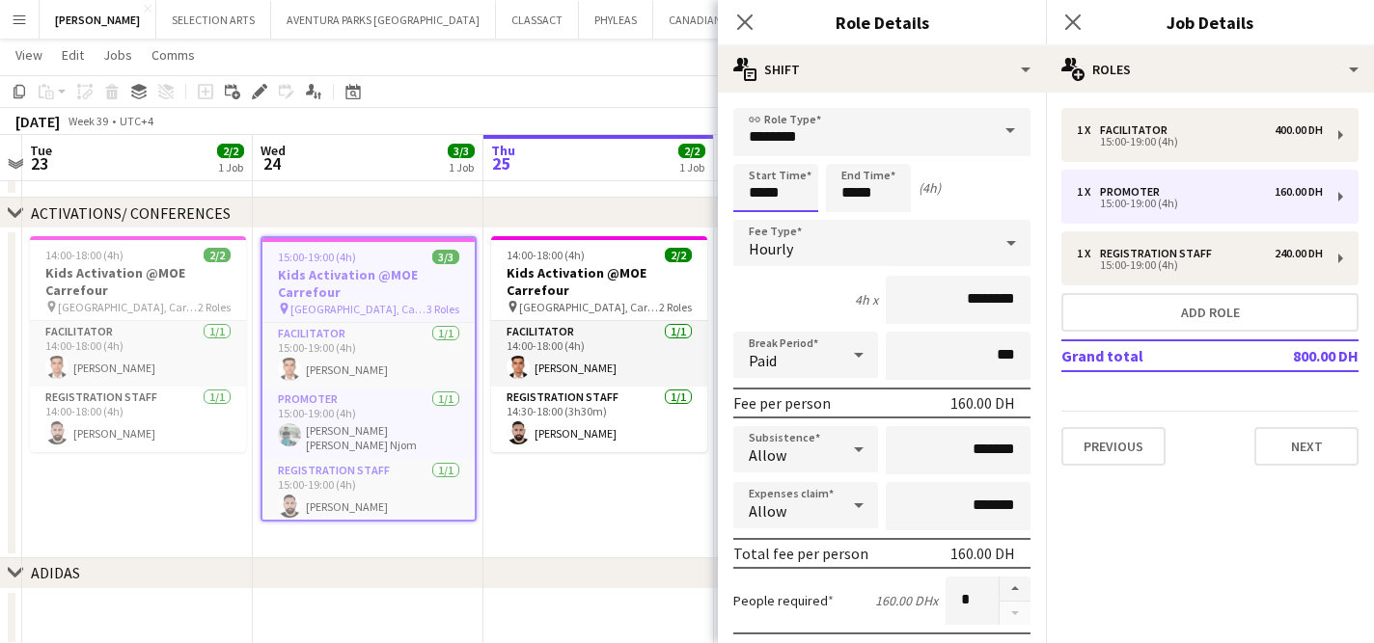
scroll to position [0, 0]
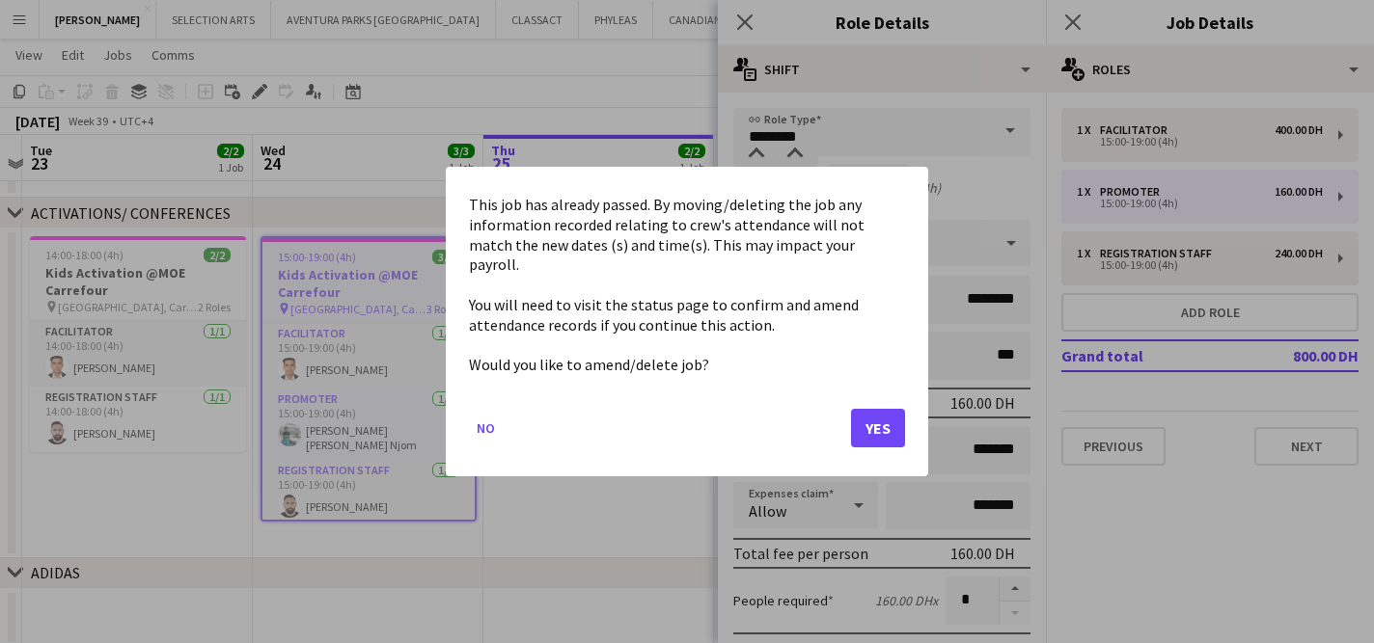
click at [780, 178] on body "Menu Boards Boards Boards All jobs Status Workforce Workforce My Workforce Recr…" at bounding box center [687, 302] width 1374 height 934
click at [884, 417] on button "Yes" at bounding box center [878, 428] width 54 height 39
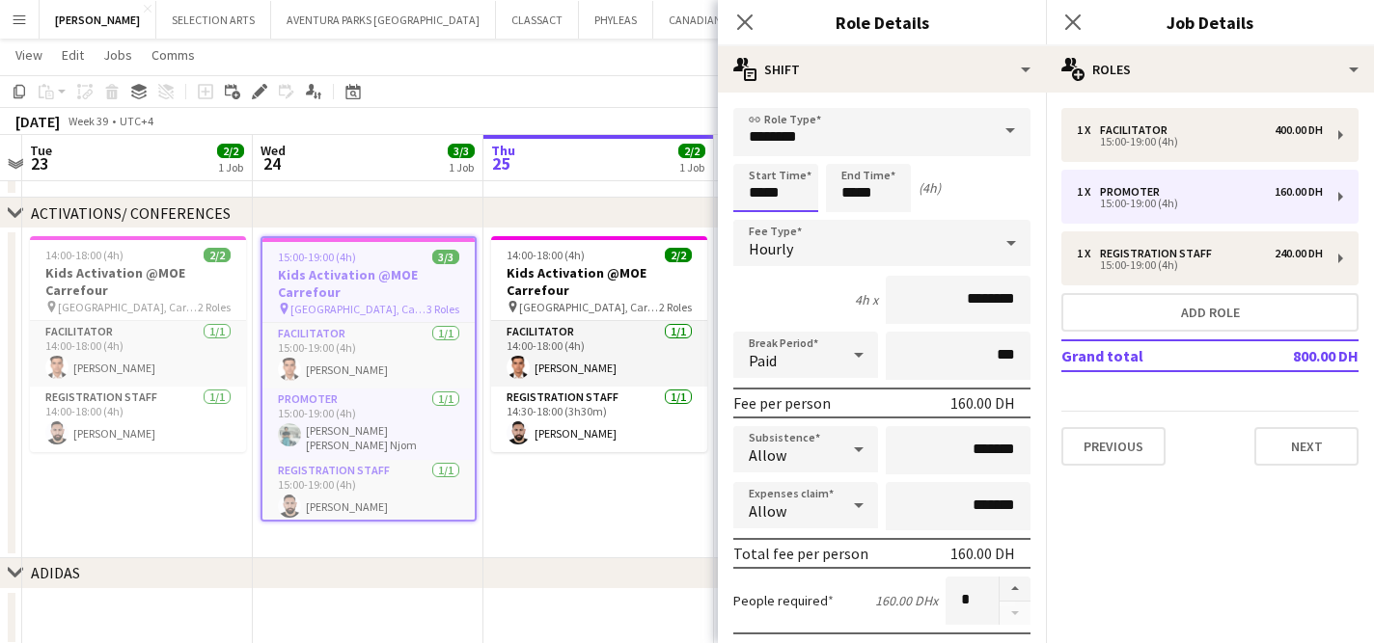
scroll to position [165, 0]
click at [758, 159] on div at bounding box center [756, 154] width 39 height 19
click at [794, 149] on div at bounding box center [795, 154] width 39 height 19
type input "*****"
click at [794, 149] on div at bounding box center [795, 154] width 39 height 19
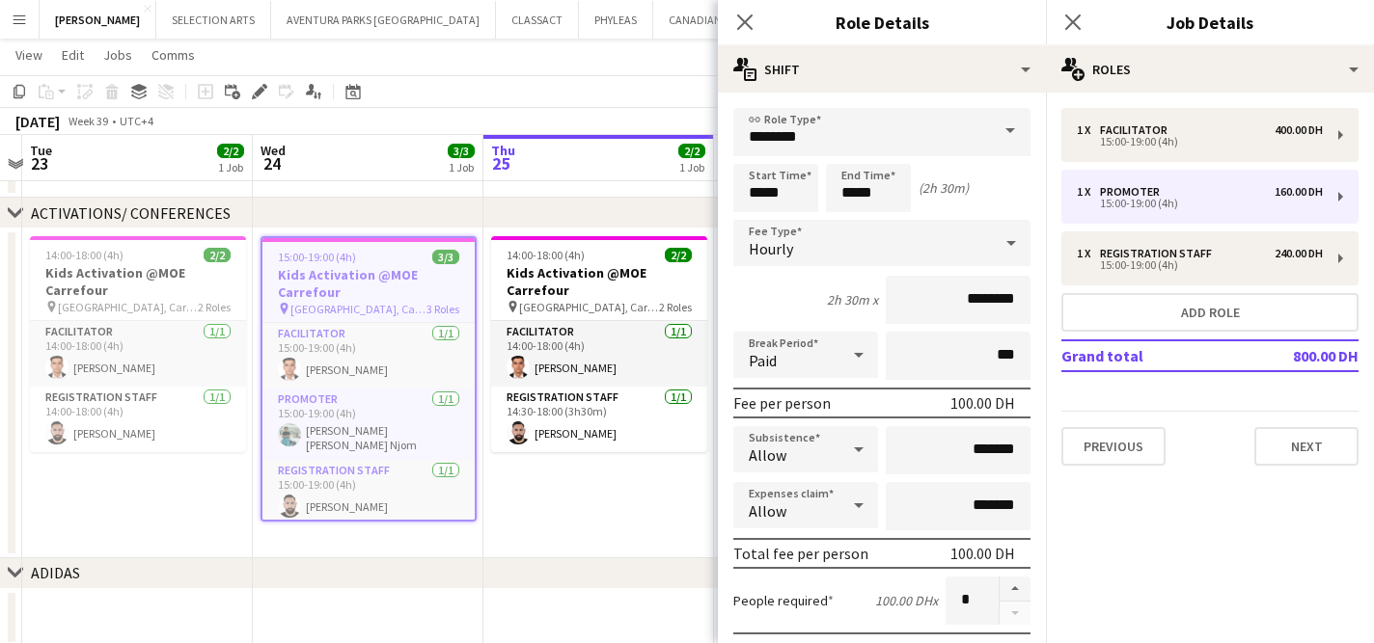
click at [1225, 484] on mat-expansion-panel "pencil3 General details 1 x Facilitator 400.00 DH 15:00-19:00 (4h) 1 x Promoter…" at bounding box center [1210, 368] width 328 height 551
click at [619, 168] on app-board-header-date "Thu 25 2/2 1 Job" at bounding box center [598, 158] width 231 height 46
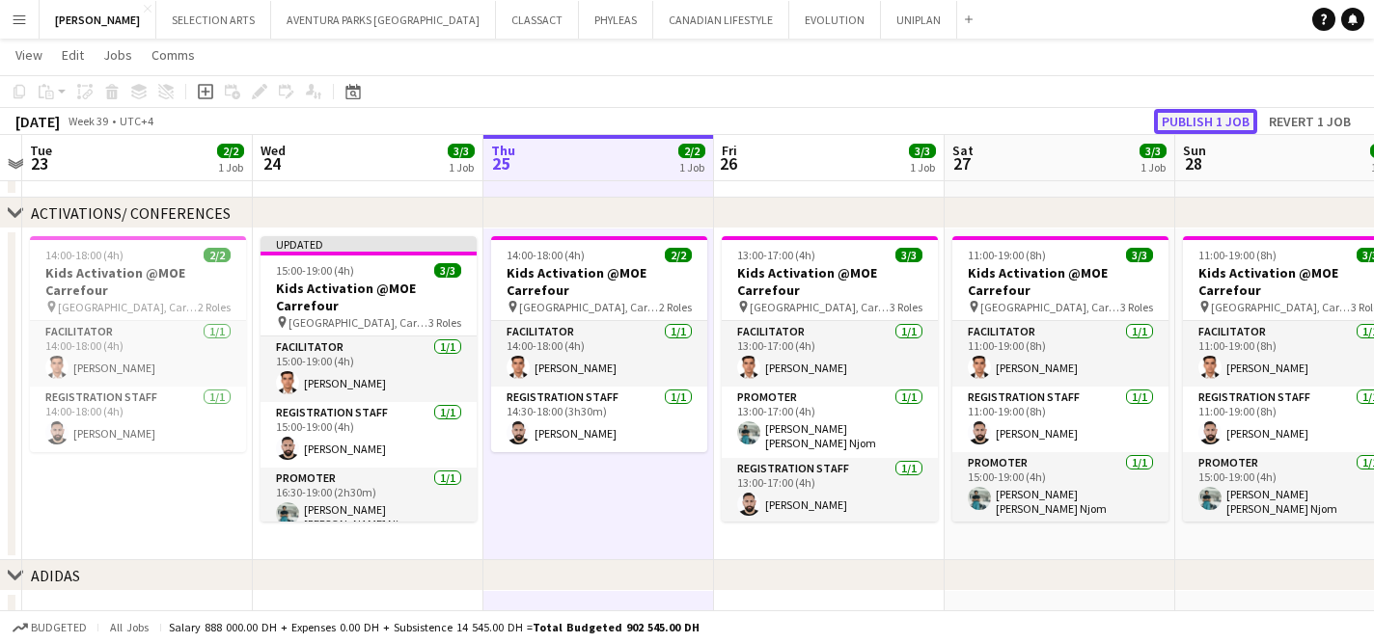
click at [1185, 117] on button "Publish 1 job" at bounding box center [1205, 121] width 103 height 25
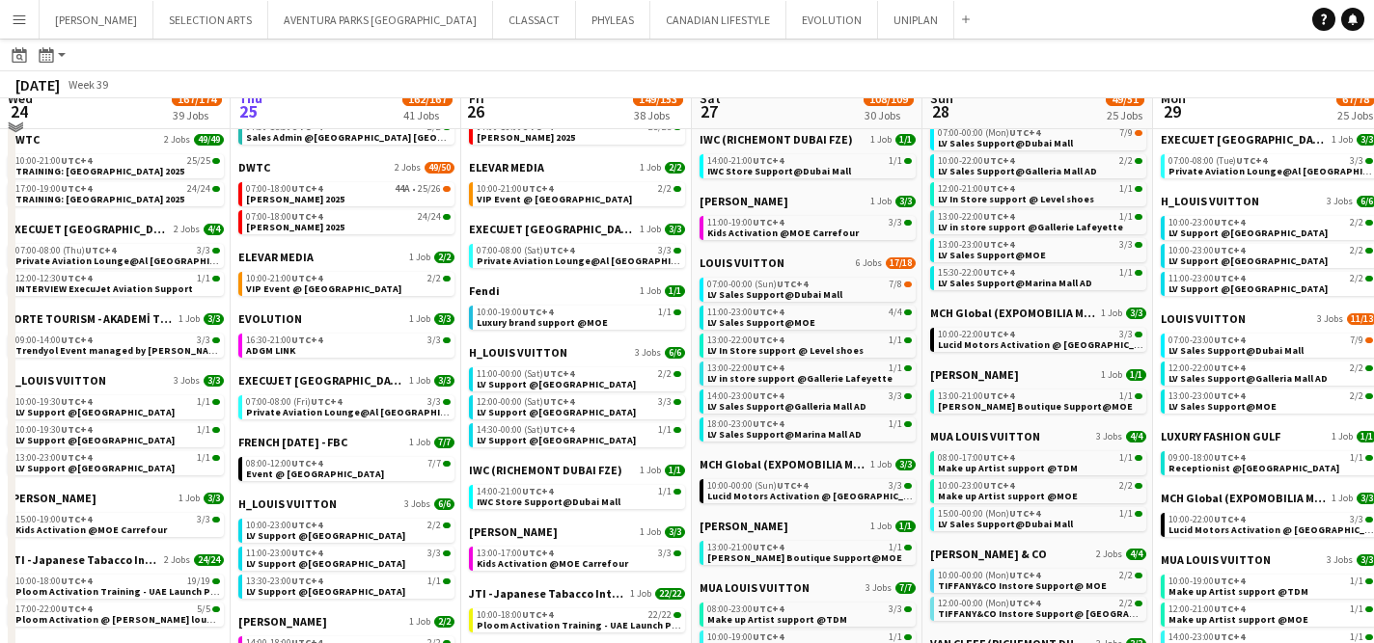
scroll to position [570, 0]
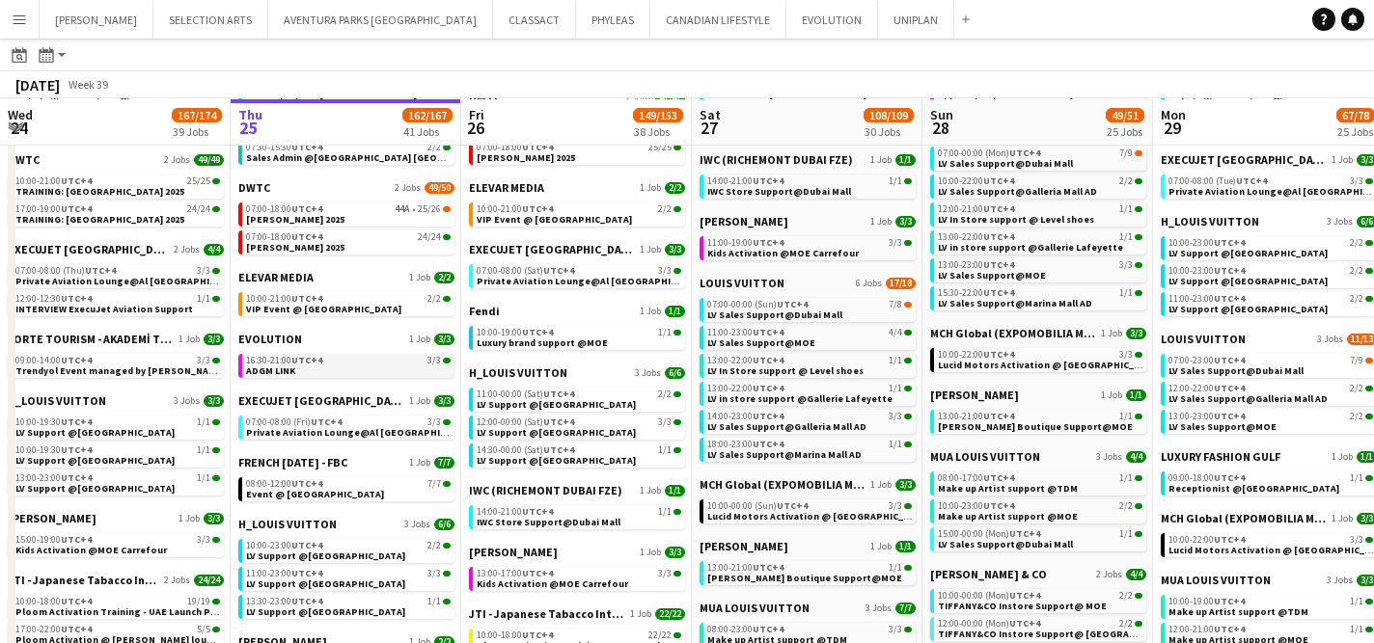
click at [291, 361] on span "16:30-21:00 UTC+4" at bounding box center [284, 361] width 76 height 10
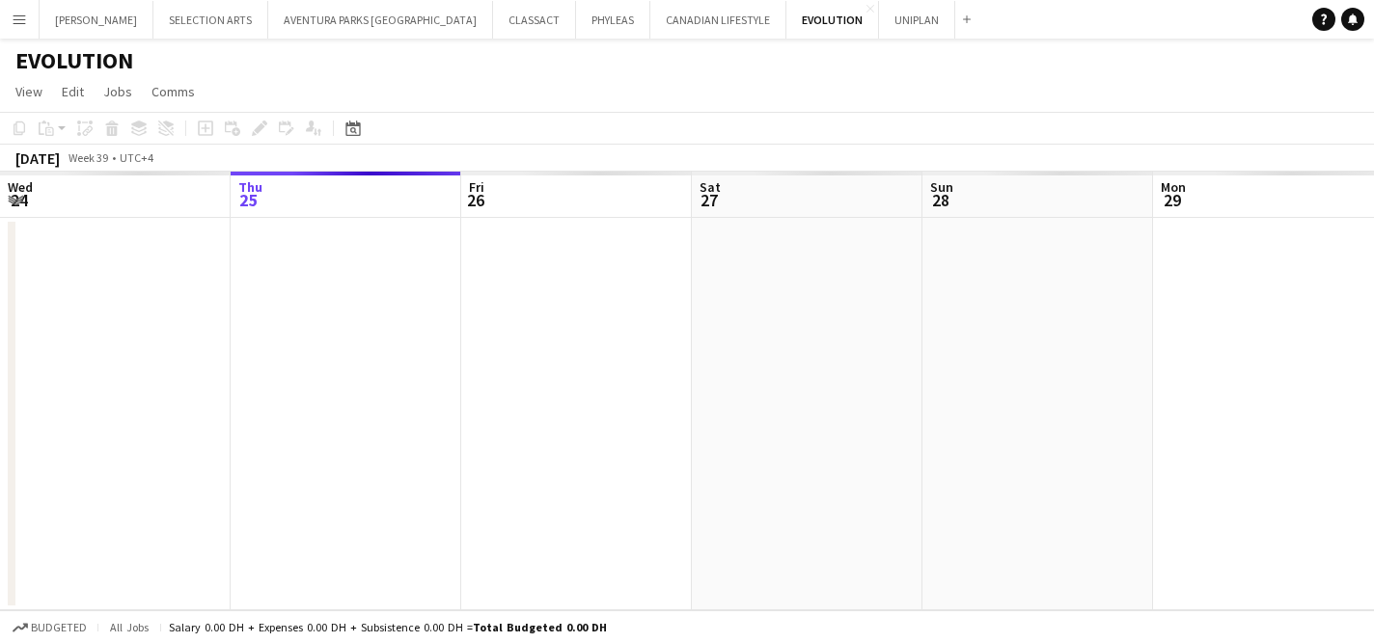
scroll to position [0, 664]
